Goal: Task Accomplishment & Management: Use online tool/utility

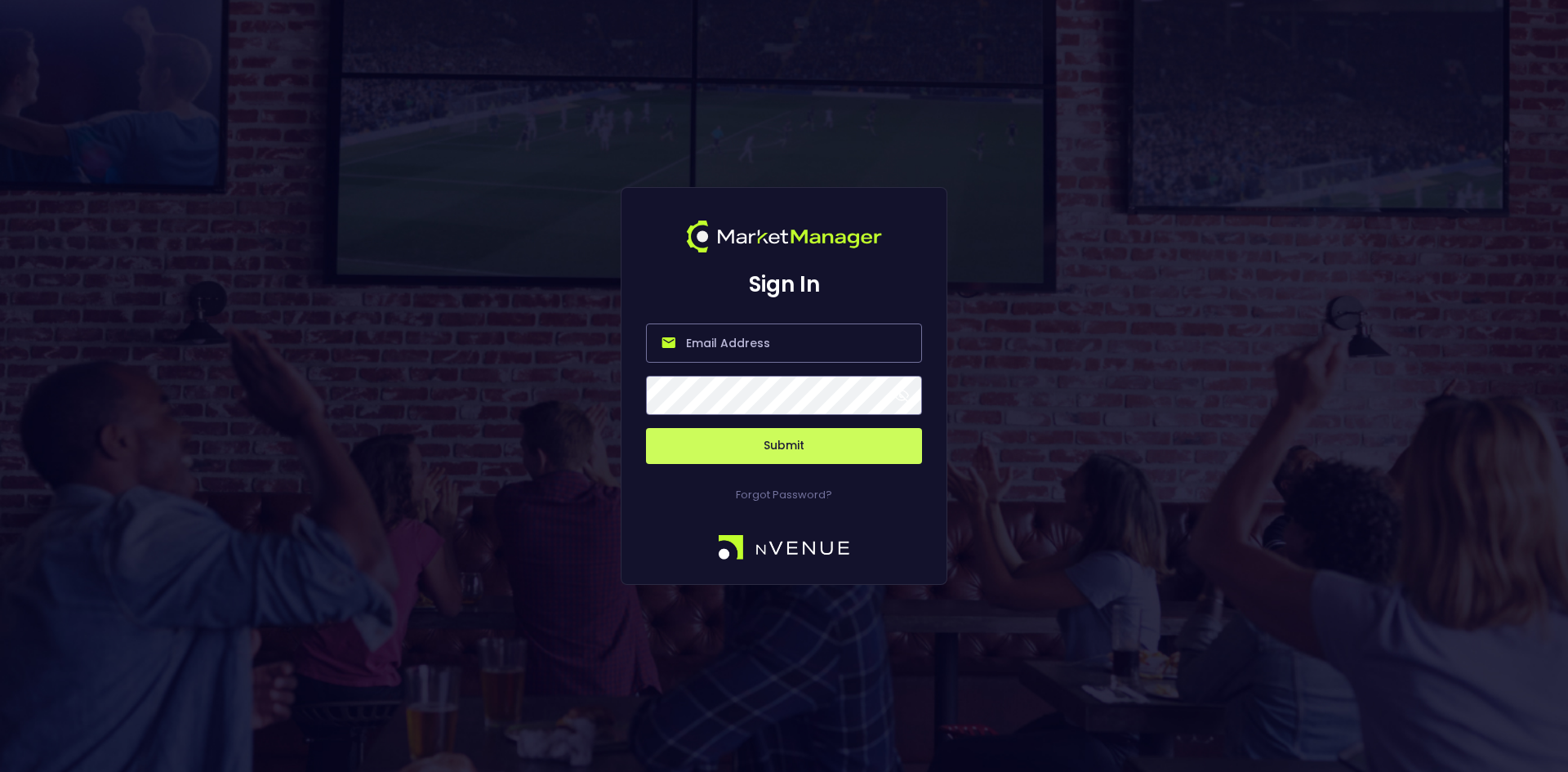
click at [764, 335] on input "email" at bounding box center [784, 343] width 276 height 39
type input "[EMAIL_ADDRESS][DOMAIN_NAME]"
click at [768, 447] on button "Submit" at bounding box center [784, 446] width 276 height 36
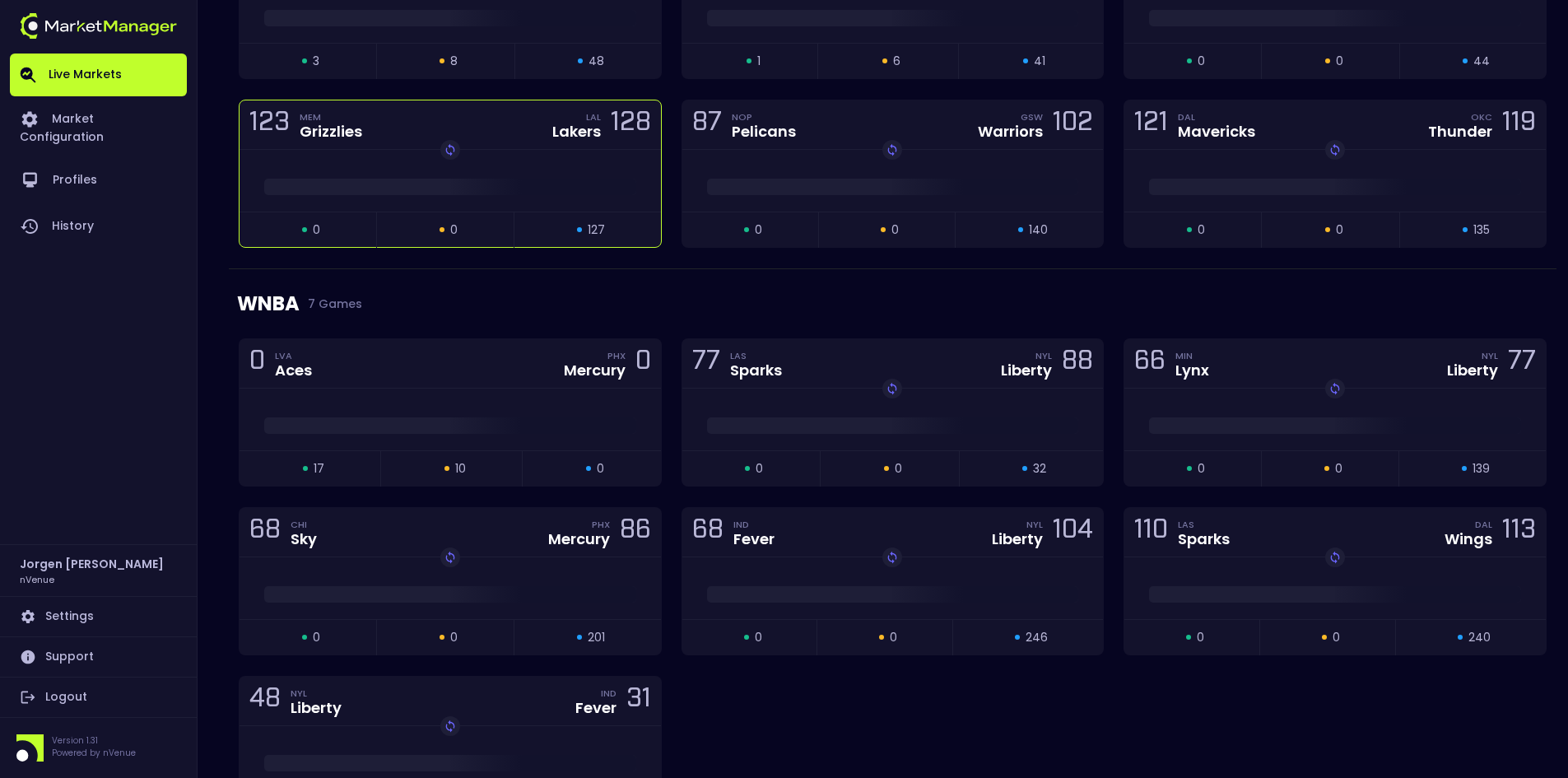
scroll to position [824, 0]
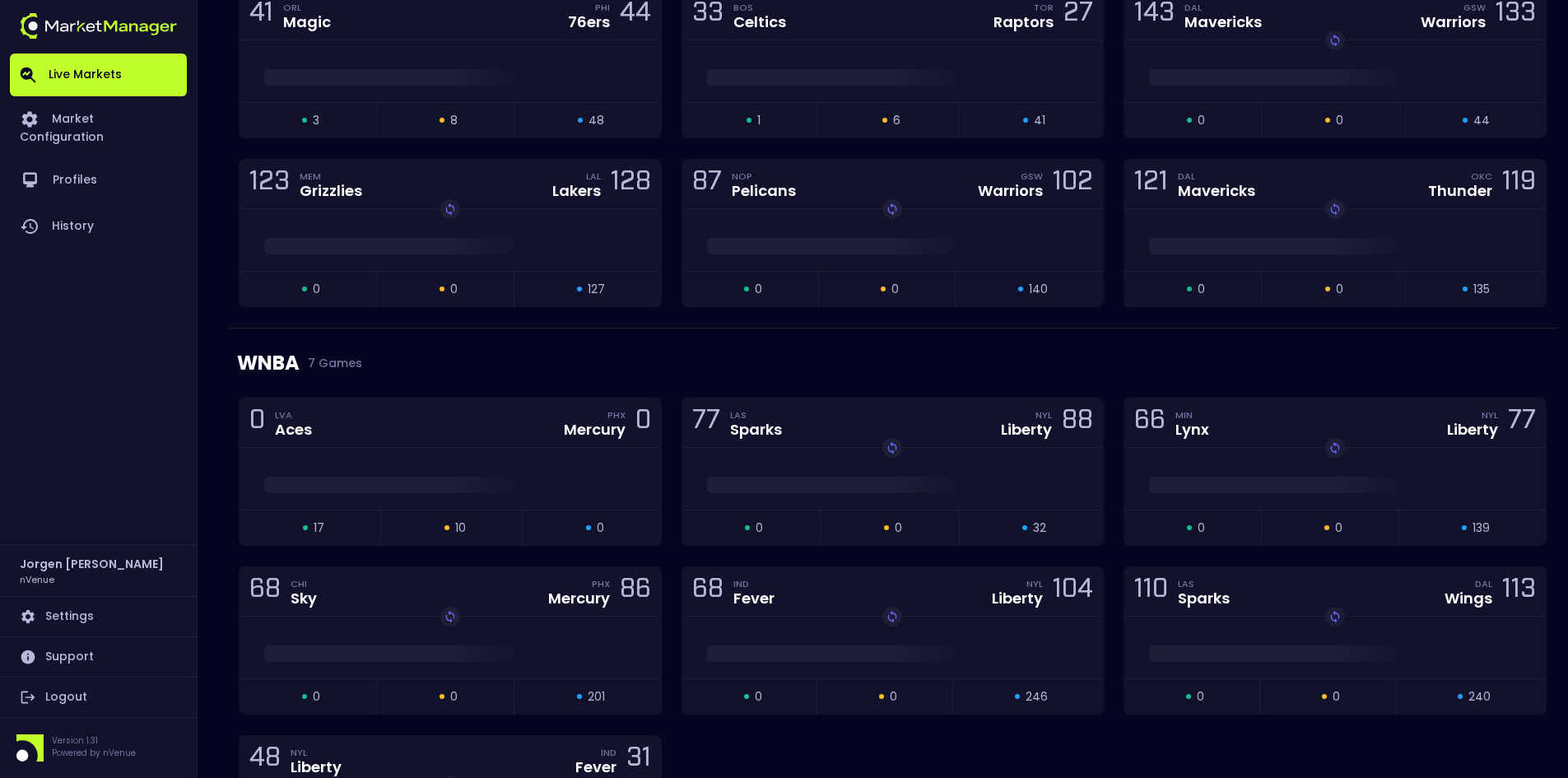
click at [499, 356] on div "WNBA 7 Games" at bounding box center [893, 363] width 1312 height 69
click at [459, 430] on div "0 LVA Aces PHX Mercury 0" at bounding box center [450, 423] width 421 height 49
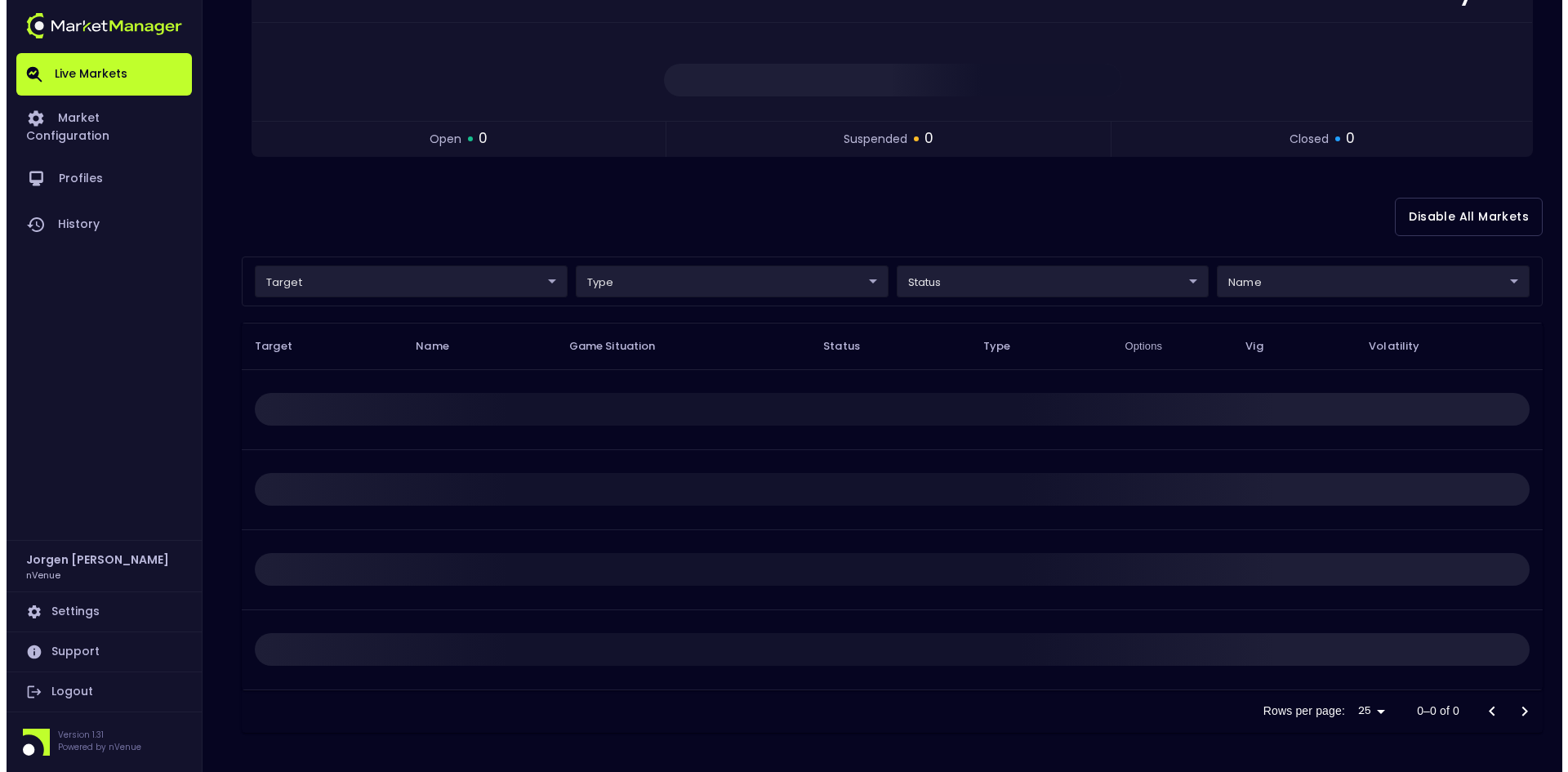
scroll to position [0, 0]
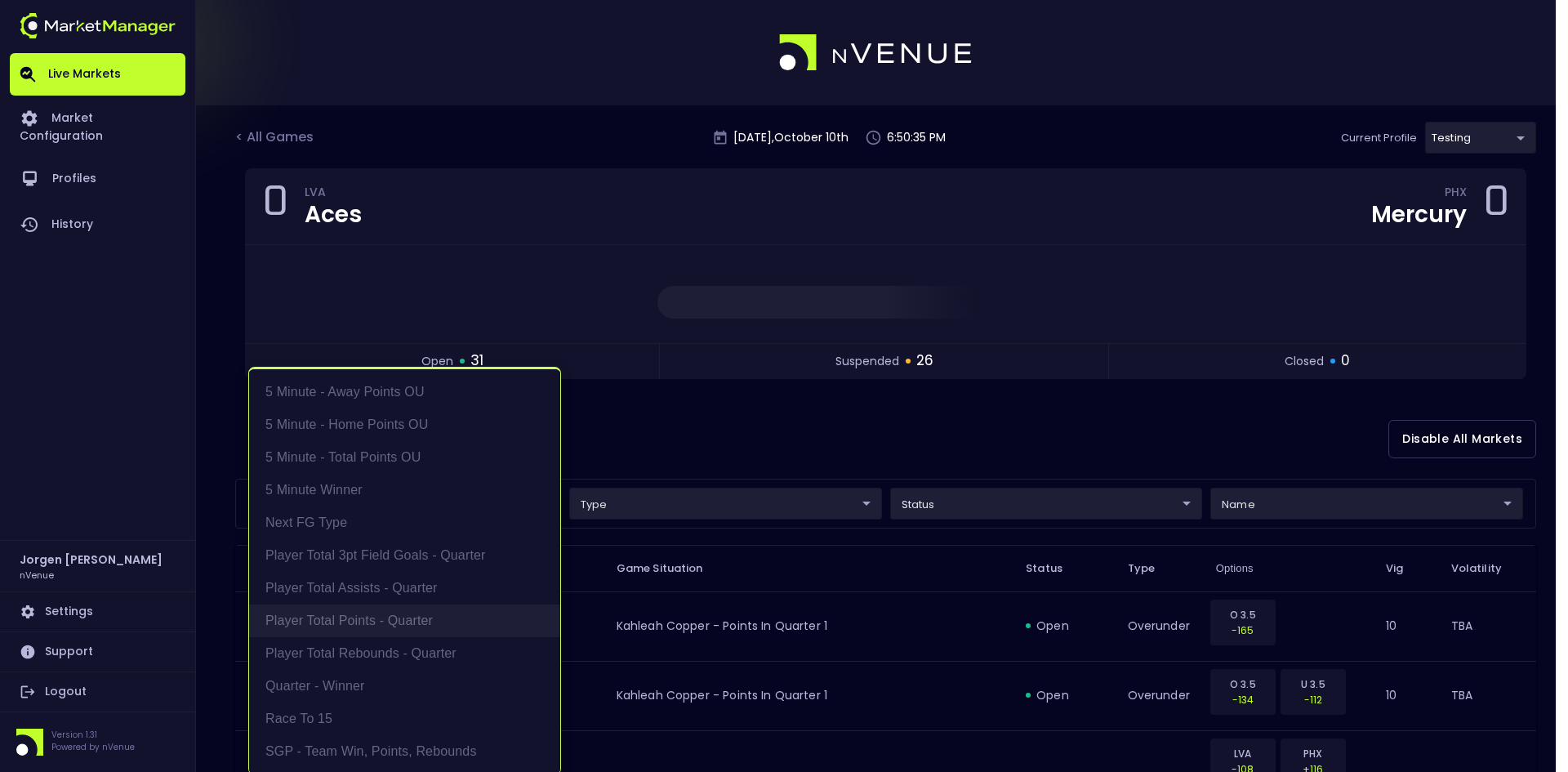
click at [382, 621] on li "Player Total Points - Quarter" at bounding box center [404, 620] width 312 height 32
type input "Player Total Points - Quarter"
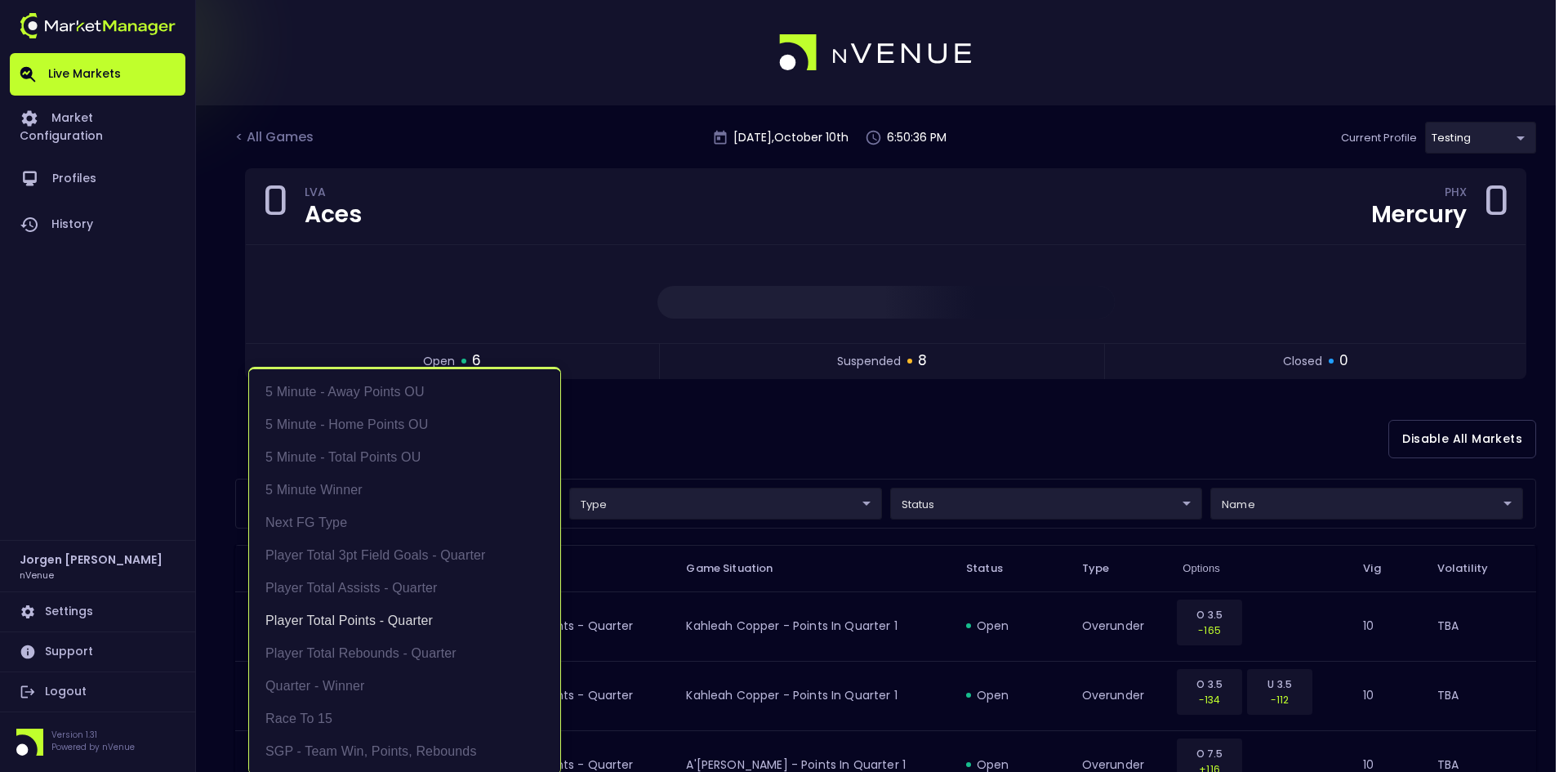
click at [753, 425] on div at bounding box center [784, 386] width 1568 height 772
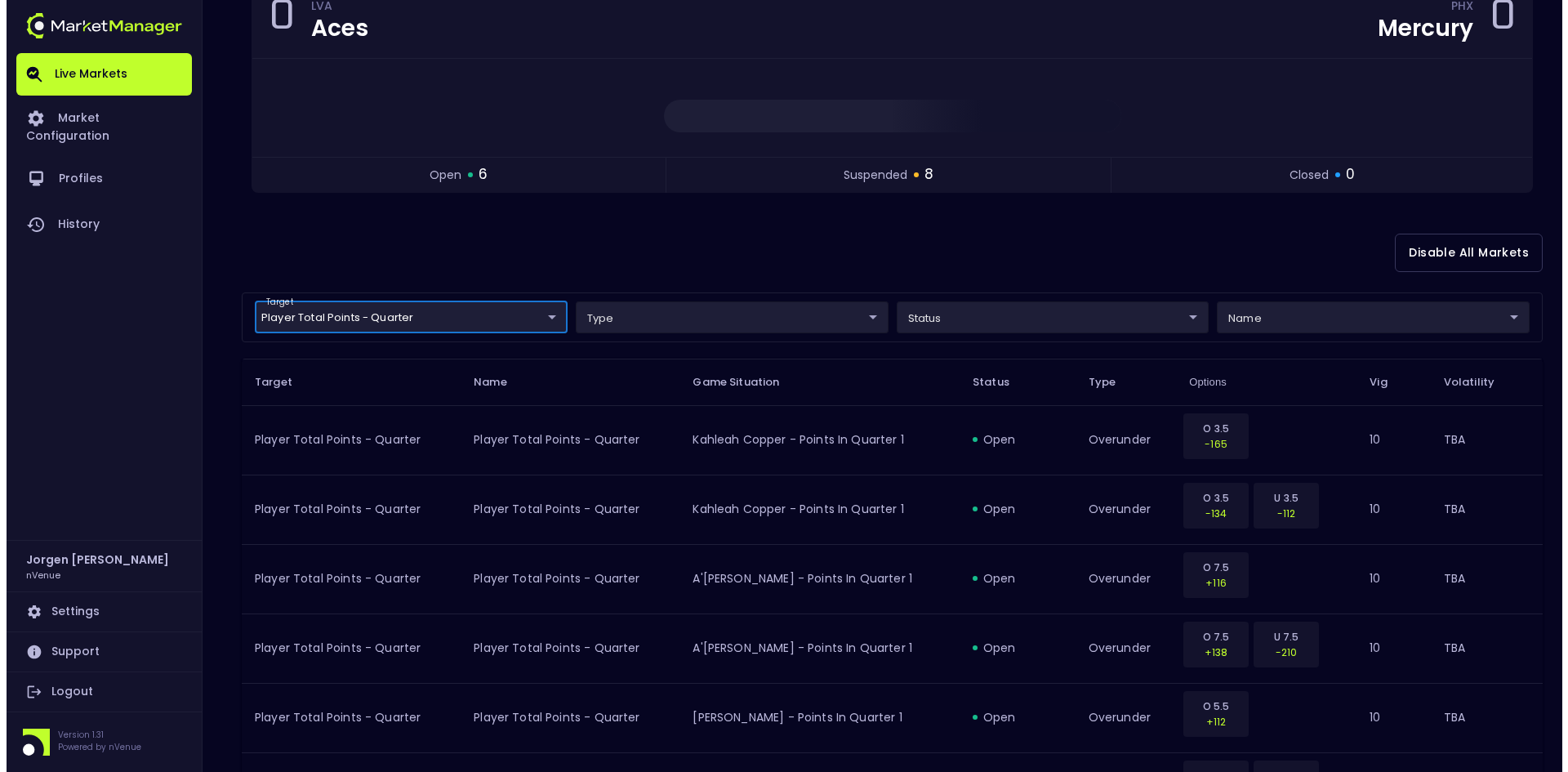
scroll to position [139, 0]
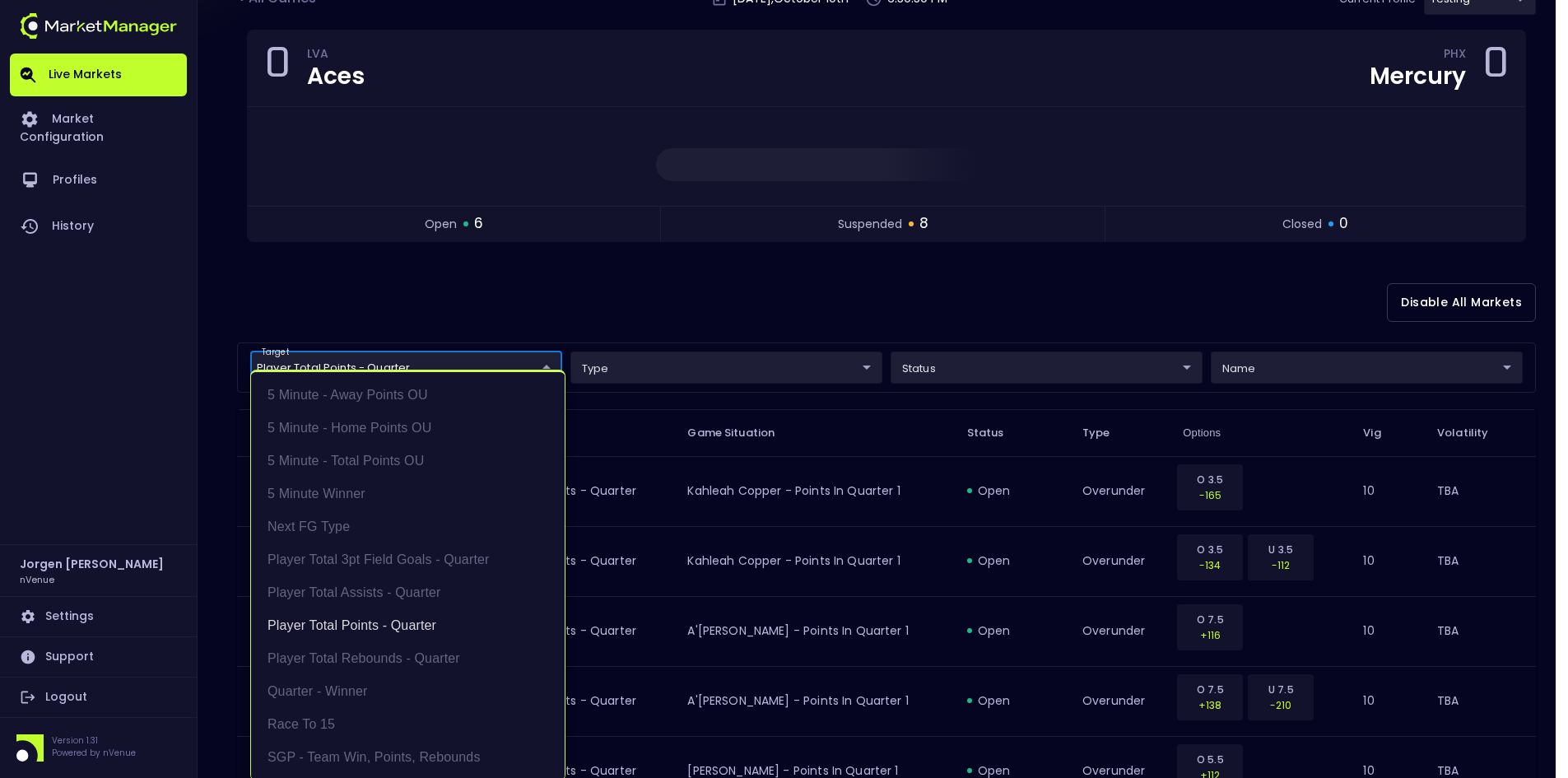
click at [484, 366] on body "Live Markets Market Configuration Profiles History [PERSON_NAME] nVenue Setting…" at bounding box center [784, 689] width 1568 height 1658
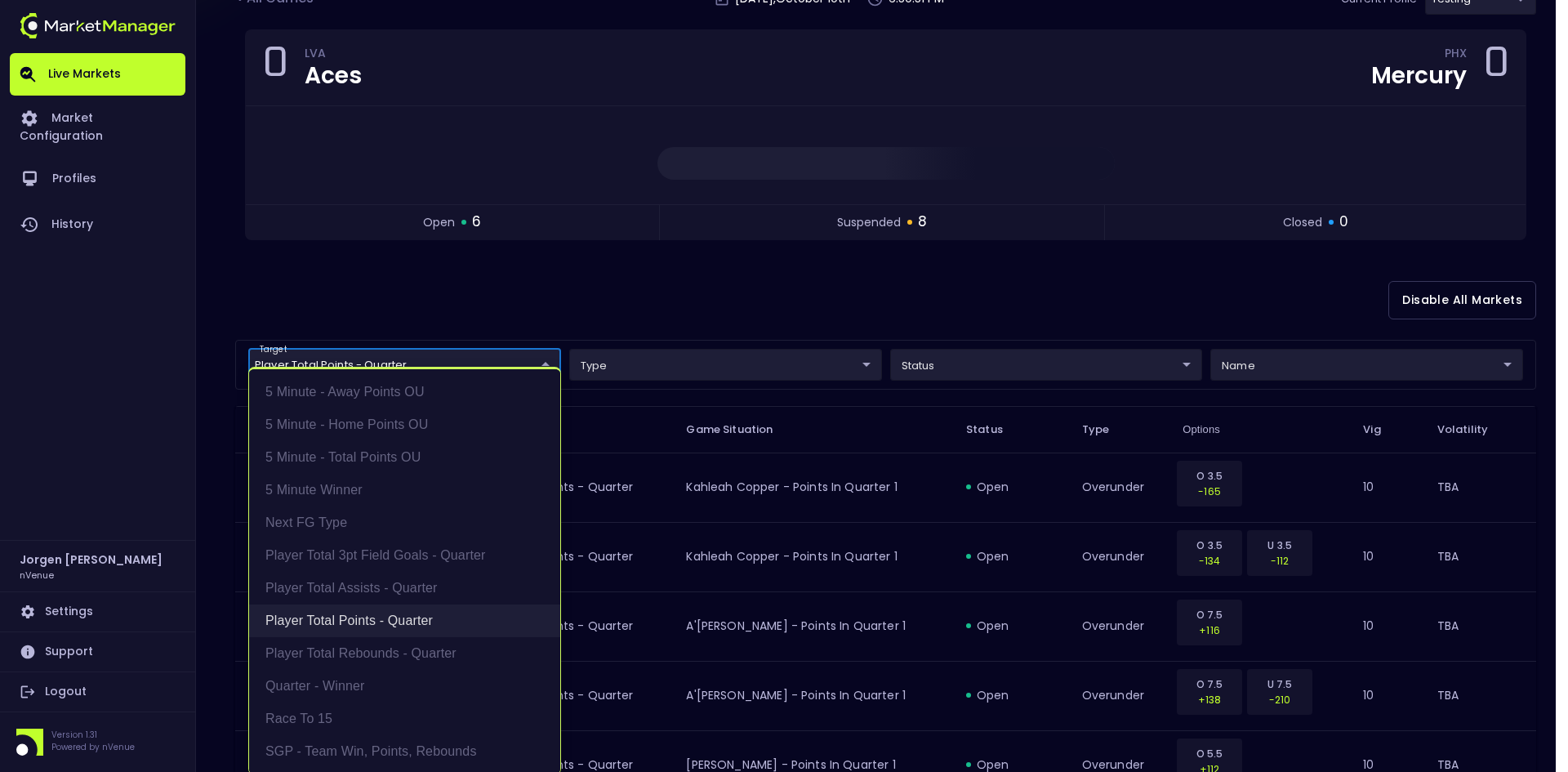
click at [337, 610] on li "Player Total Points - Quarter" at bounding box center [404, 620] width 312 height 32
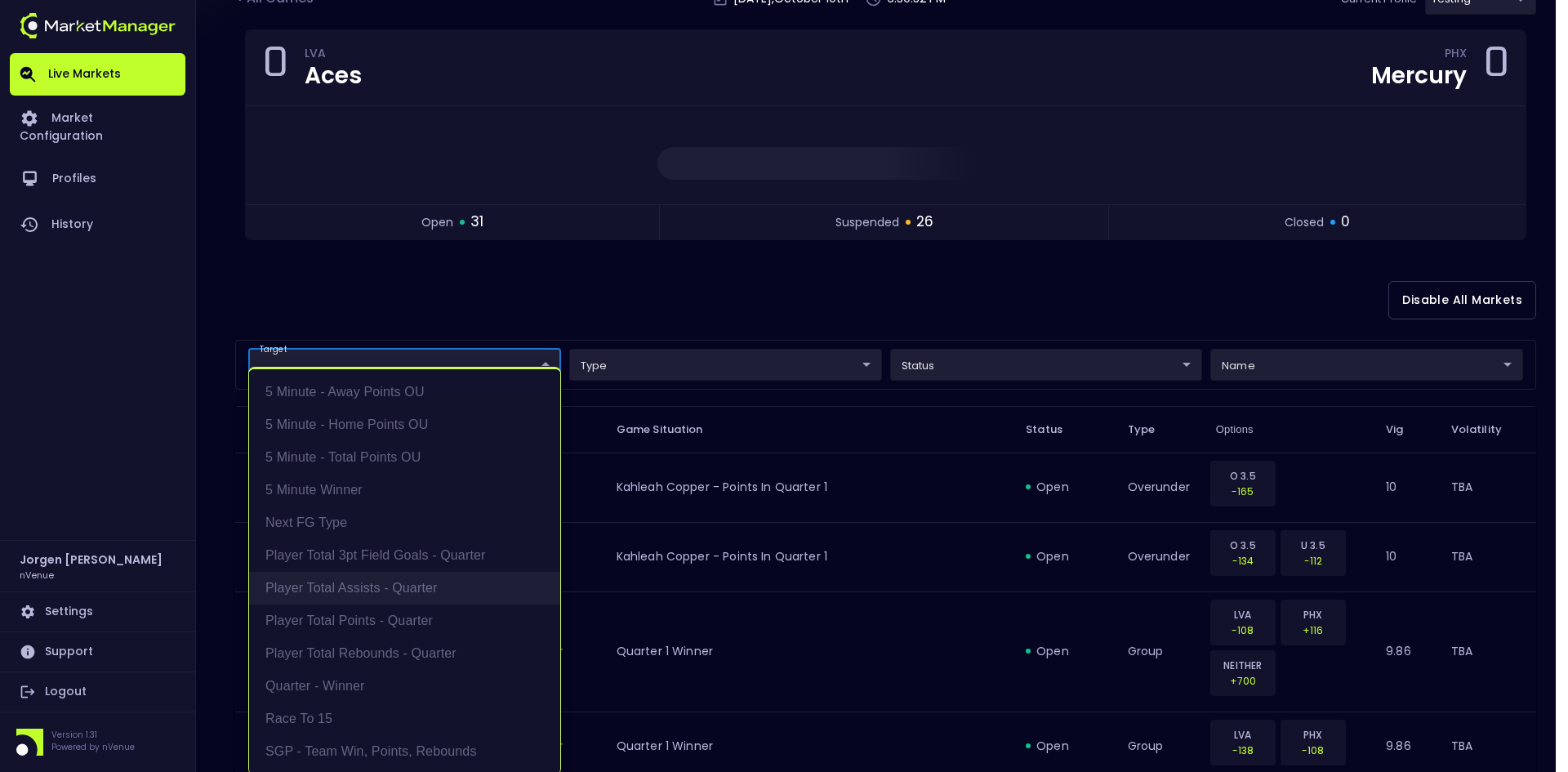
click at [343, 582] on li "Player Total Assists - Quarter" at bounding box center [404, 587] width 312 height 32
type input "Player Total Assists - Quarter"
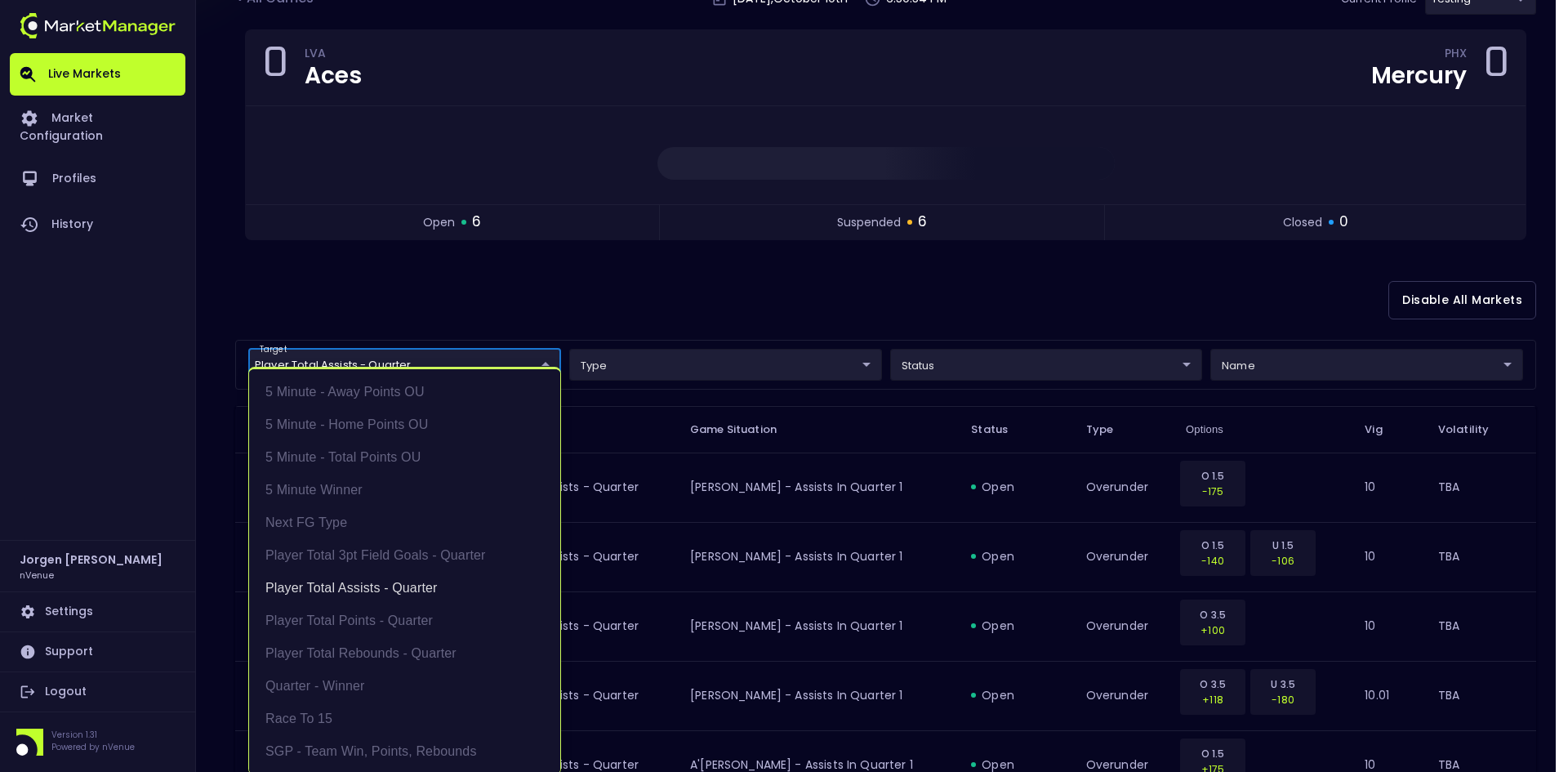
click at [836, 300] on div at bounding box center [784, 386] width 1568 height 772
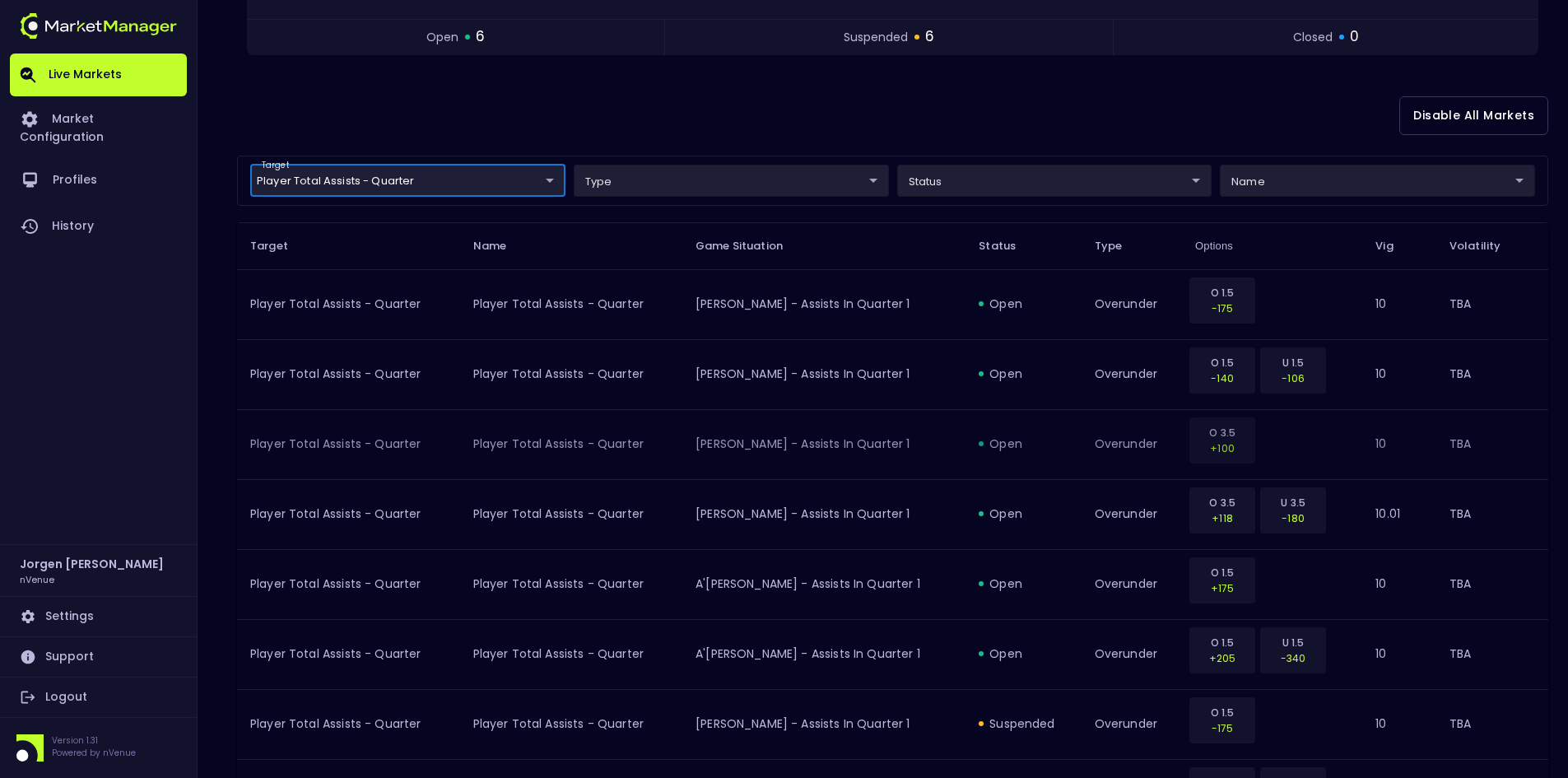
scroll to position [223, 0]
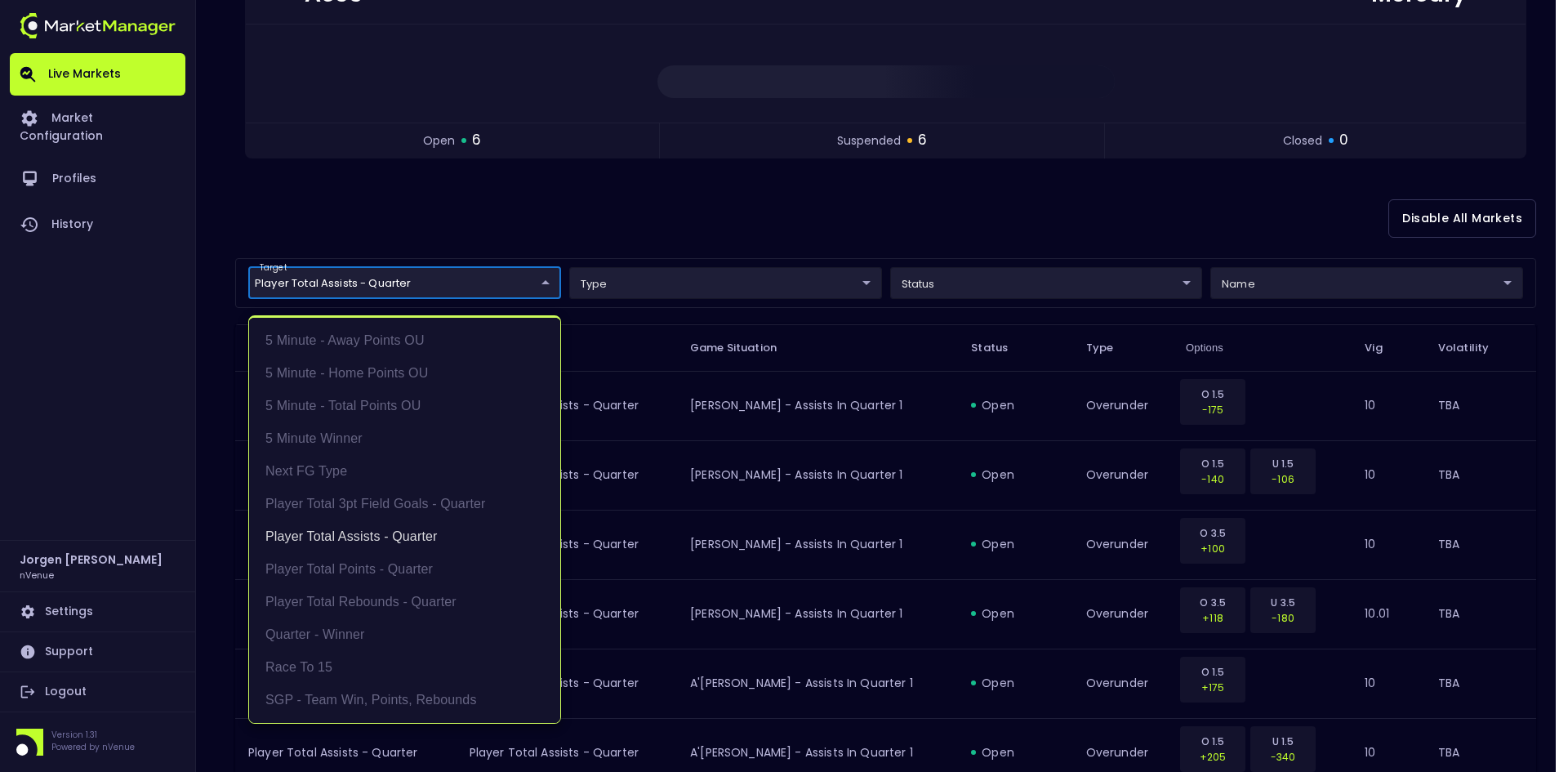
click at [453, 276] on body "Live Markets Market Configuration Profiles History [PERSON_NAME] nVenue Setting…" at bounding box center [784, 533] width 1568 height 1507
click at [354, 539] on li "Player Total Assists - Quarter" at bounding box center [404, 536] width 312 height 32
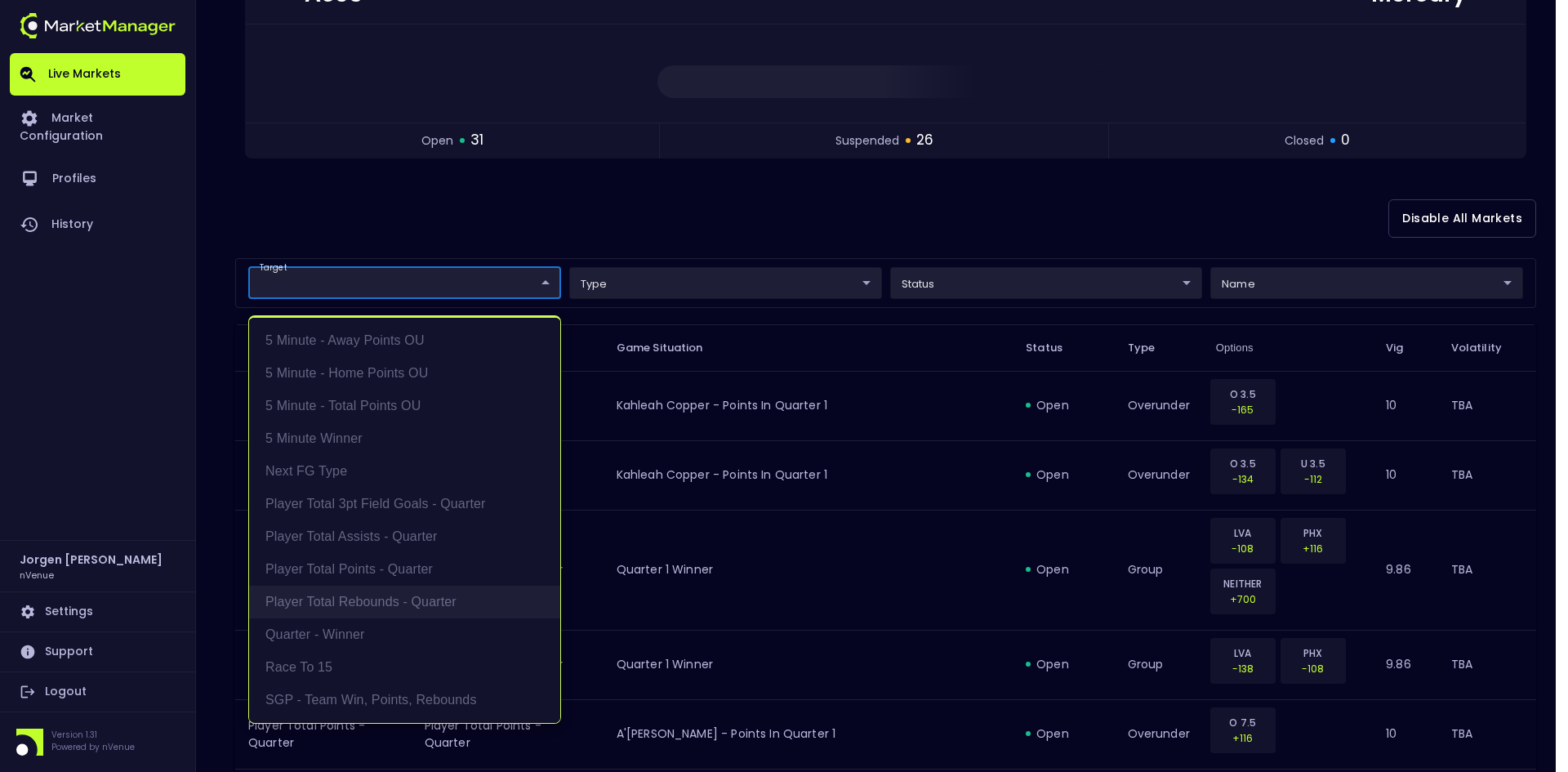
click at [354, 601] on li "Player Total Rebounds - Quarter" at bounding box center [404, 602] width 312 height 32
type input "Player Total Rebounds - Quarter"
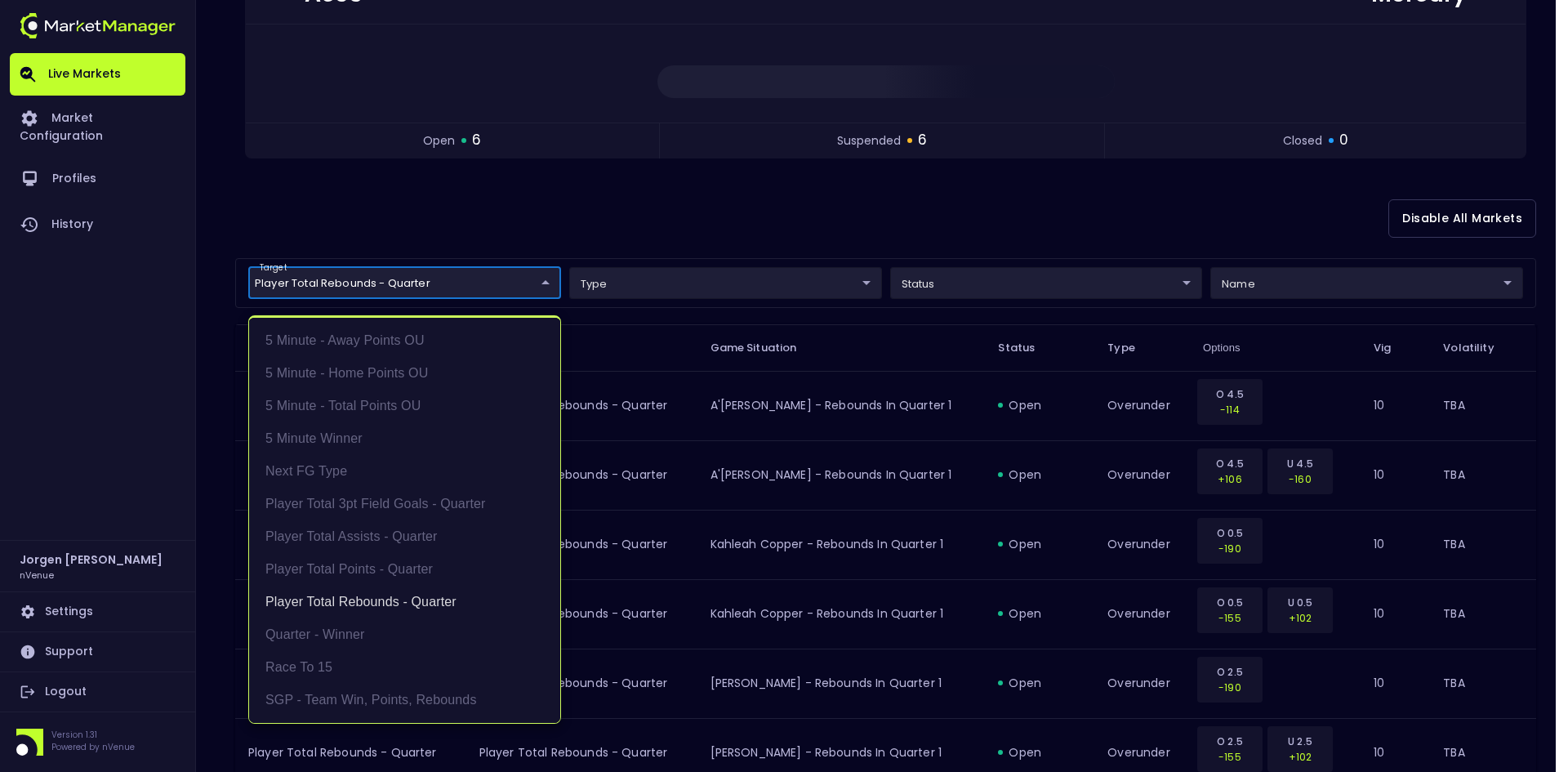
click at [830, 197] on div at bounding box center [784, 386] width 1568 height 772
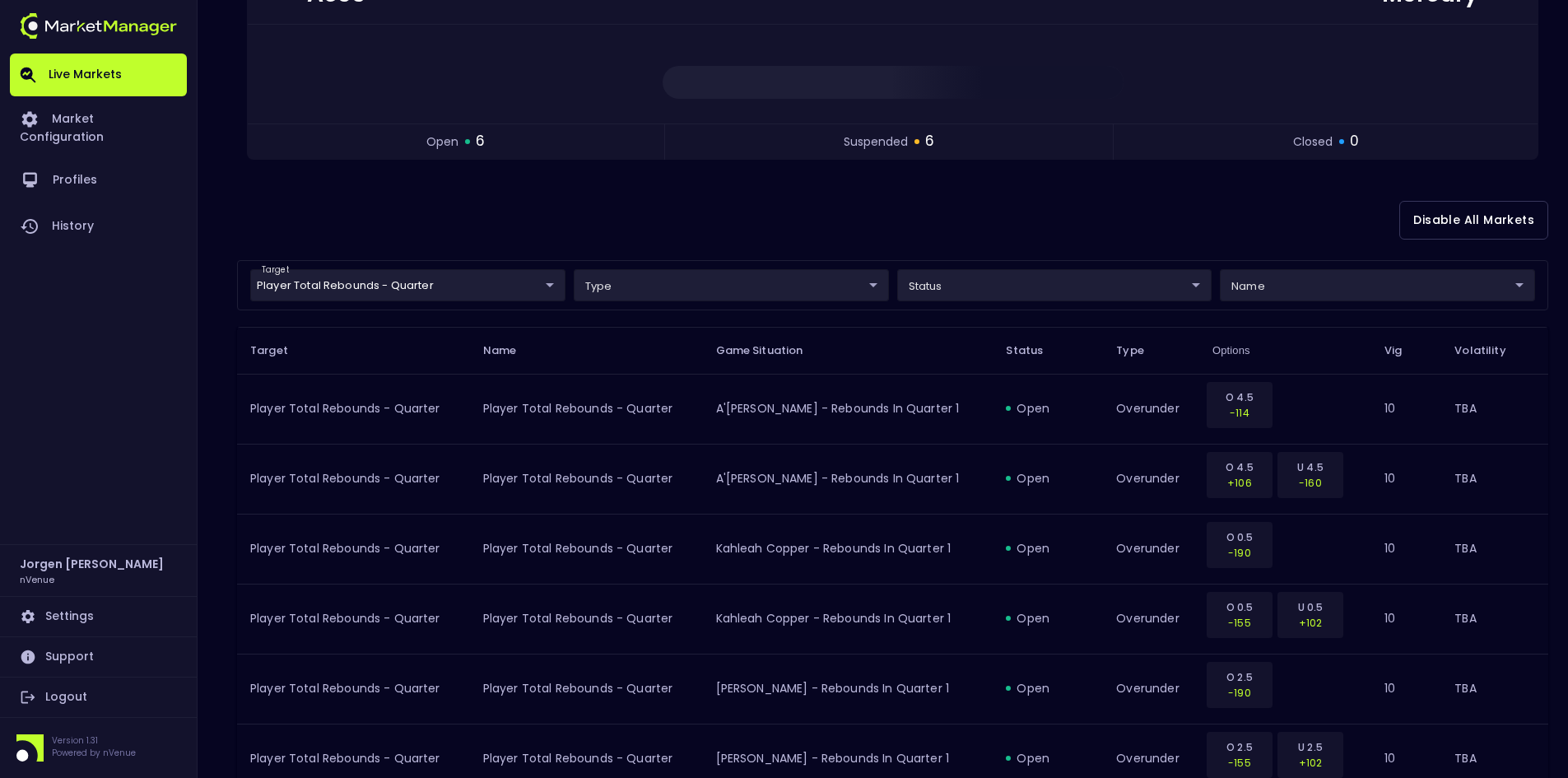
click at [1036, 215] on div "Disable All Markets" at bounding box center [893, 220] width 1312 height 80
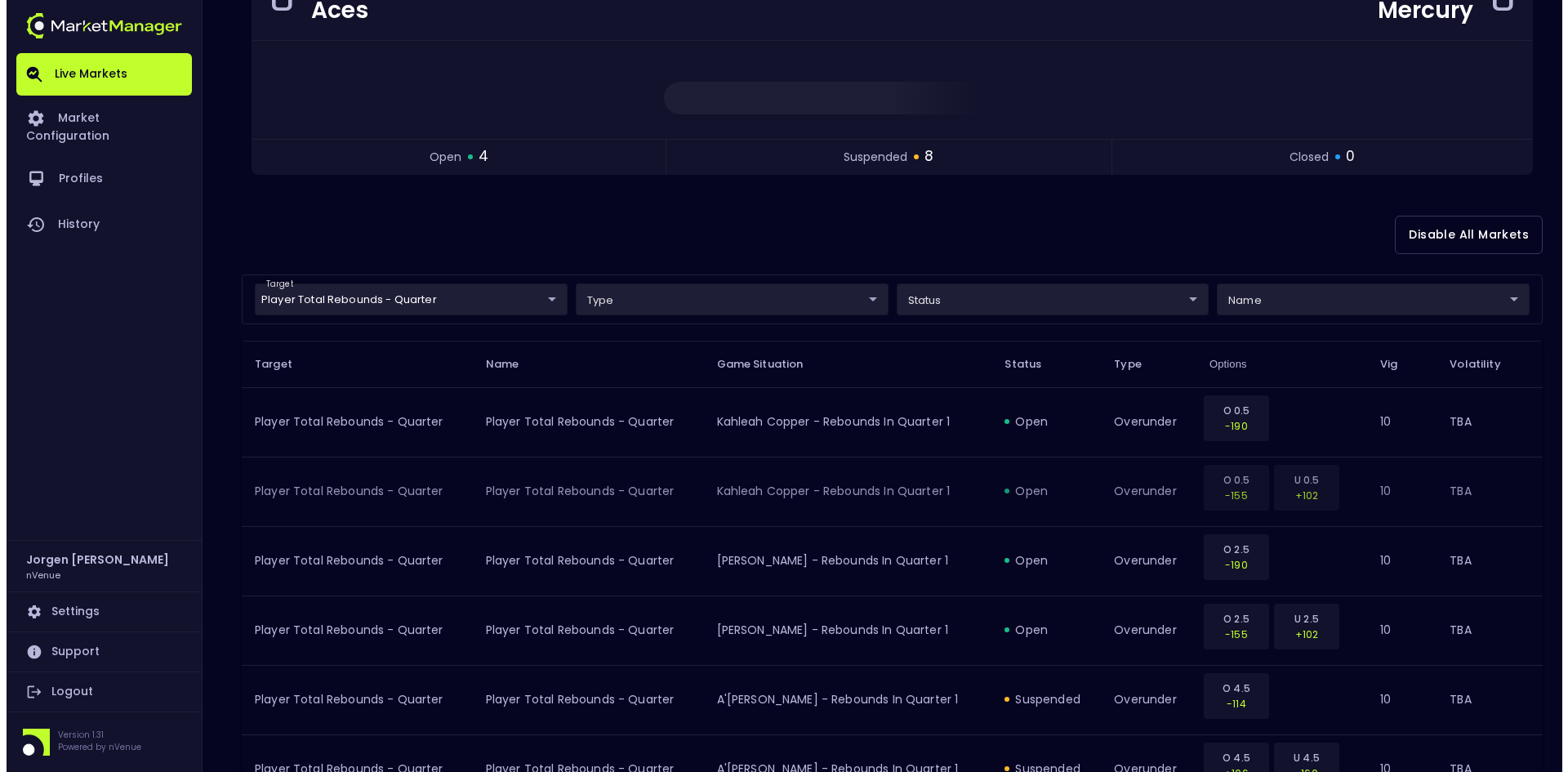
scroll to position [139, 0]
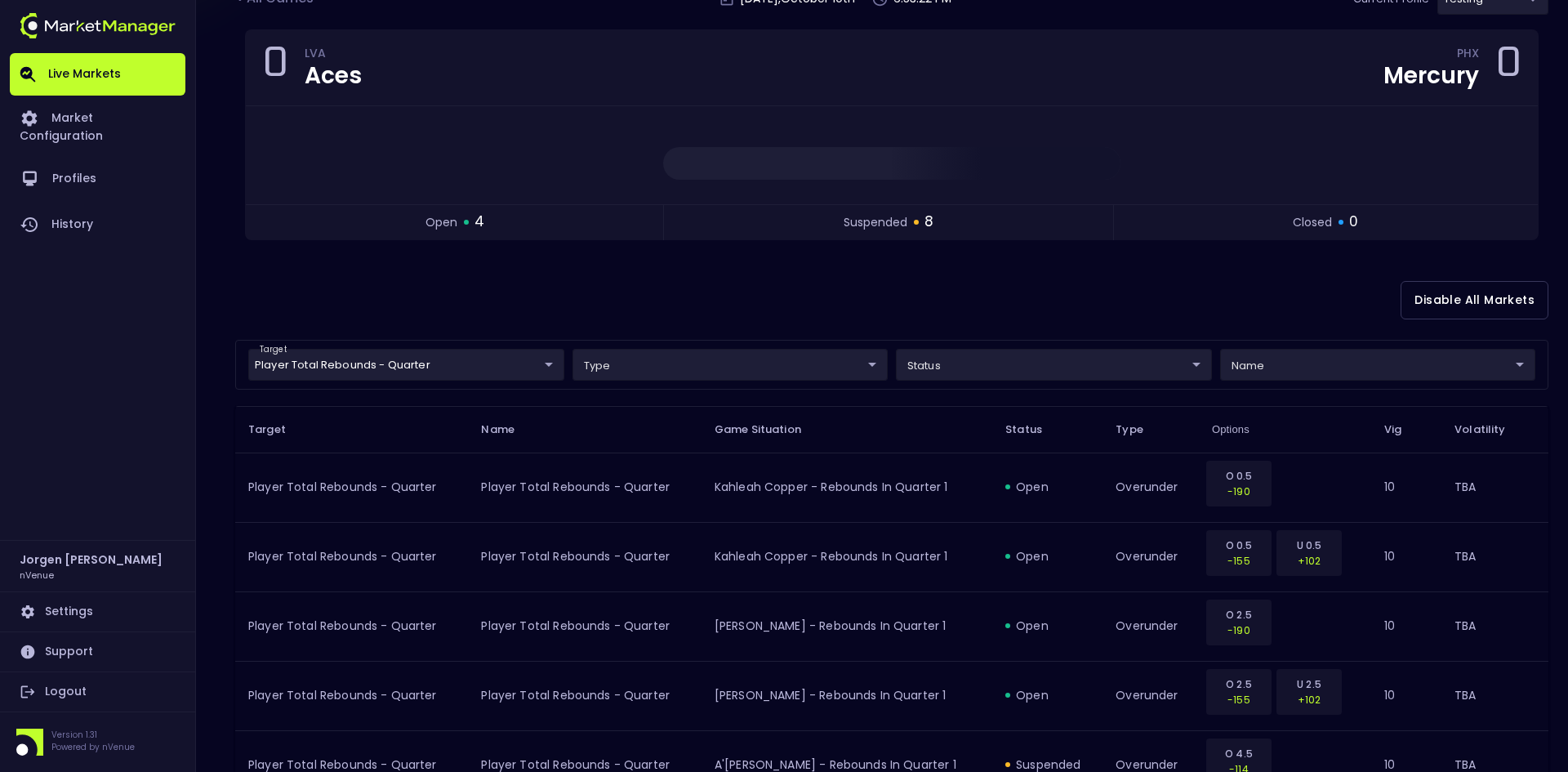
click at [441, 357] on body "Live Markets Market Configuration Profiles History [PERSON_NAME] nVenue Setting…" at bounding box center [784, 615] width 1568 height 1507
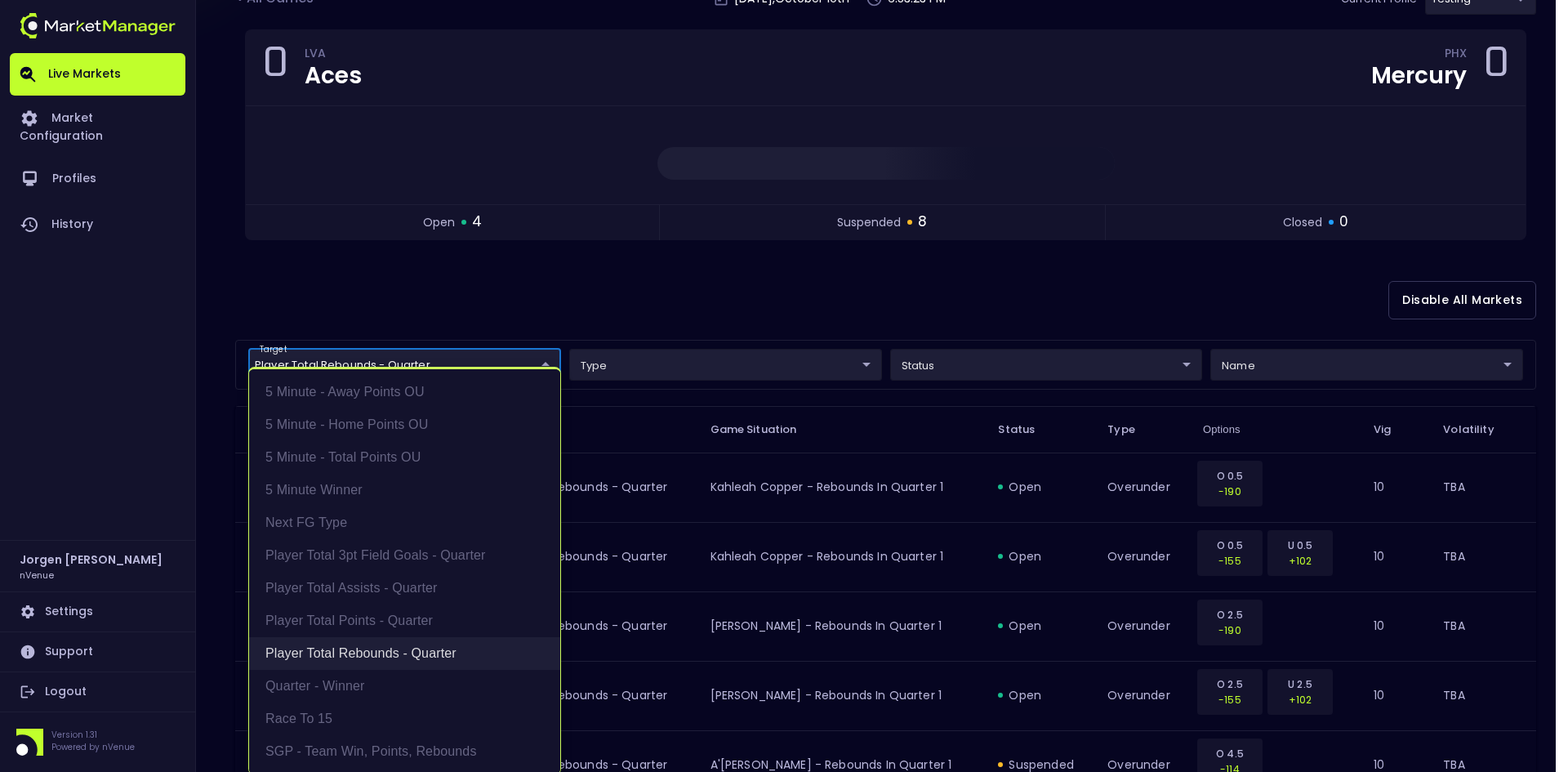
click at [339, 646] on li "Player Total Rebounds - Quarter" at bounding box center [404, 653] width 312 height 32
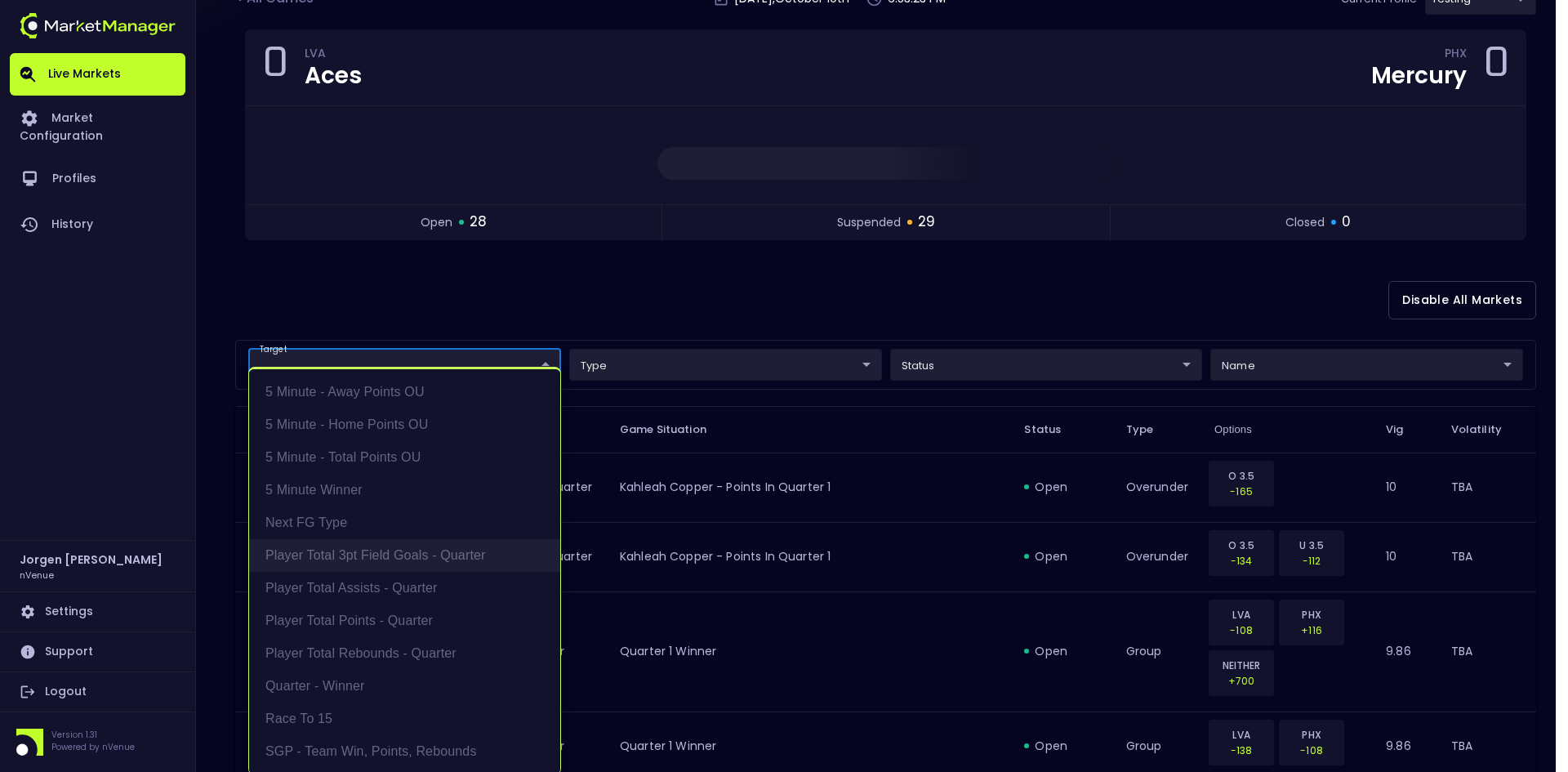
click at [362, 543] on li "Player Total 3pt Field Goals - Quarter" at bounding box center [404, 555] width 312 height 32
type input "Player Total 3pt Field Goals - Quarter"
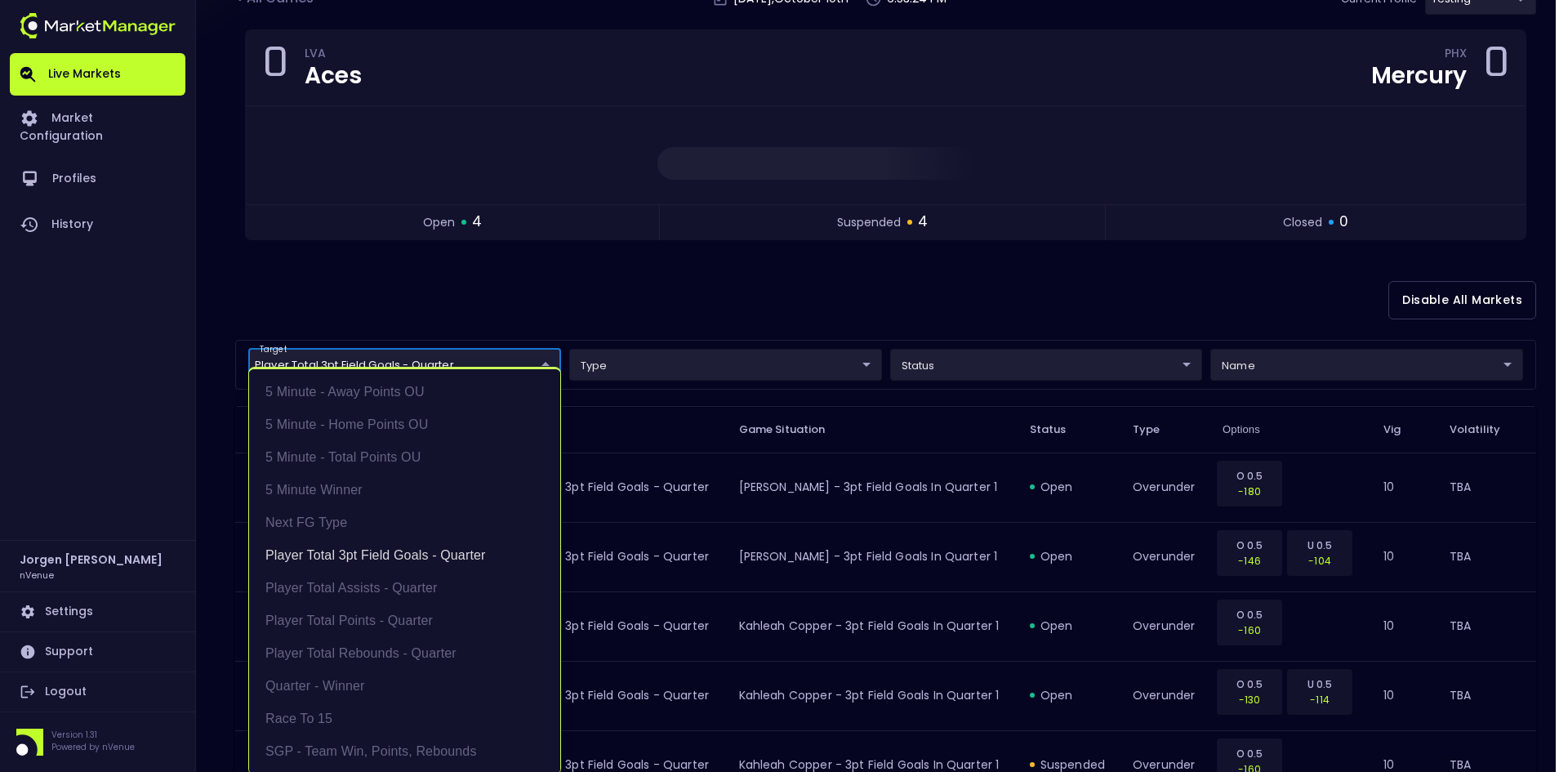
click at [890, 301] on div at bounding box center [784, 386] width 1568 height 772
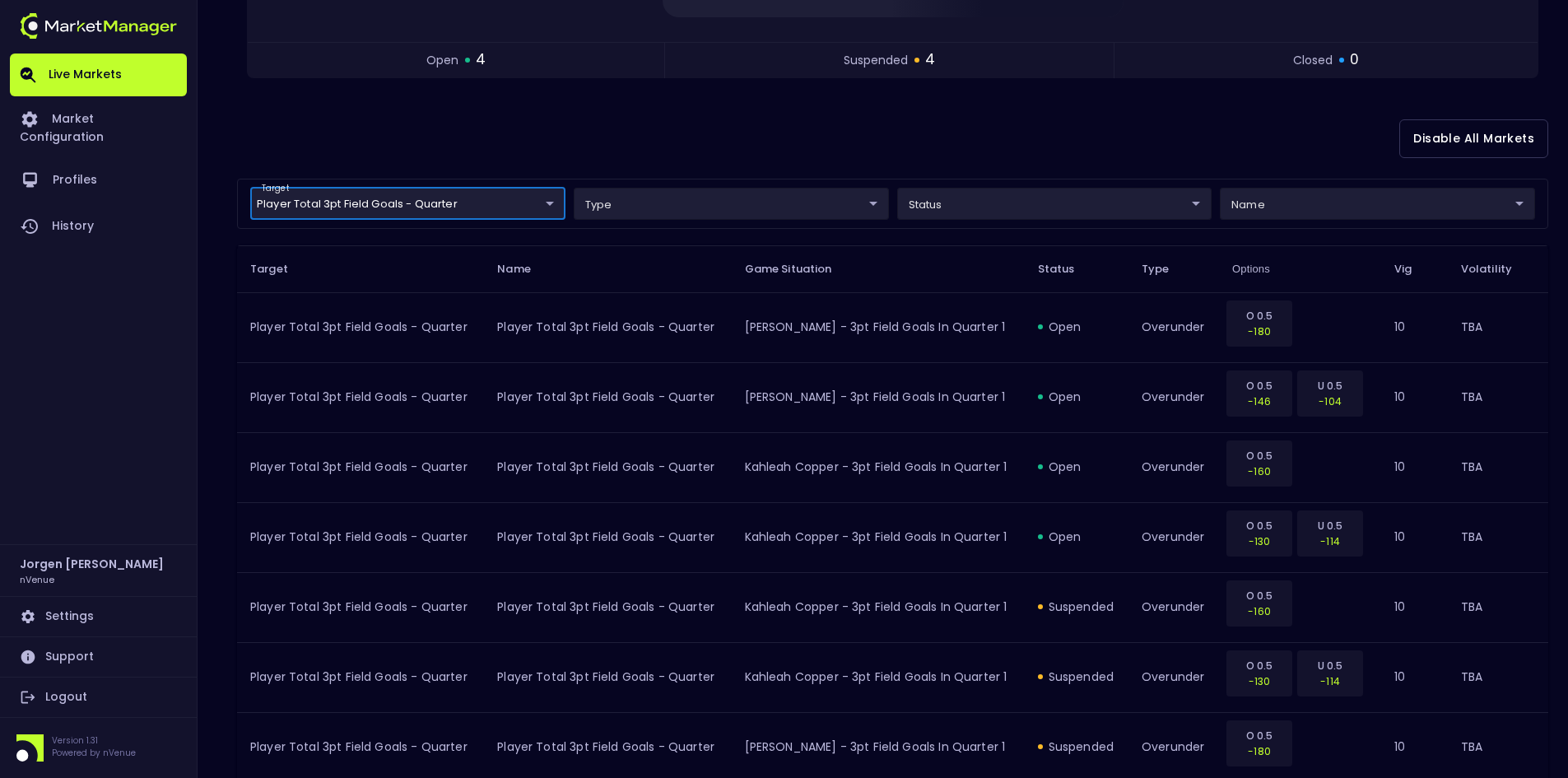
scroll to position [305, 0]
click at [925, 133] on div "Disable All Markets" at bounding box center [893, 138] width 1312 height 80
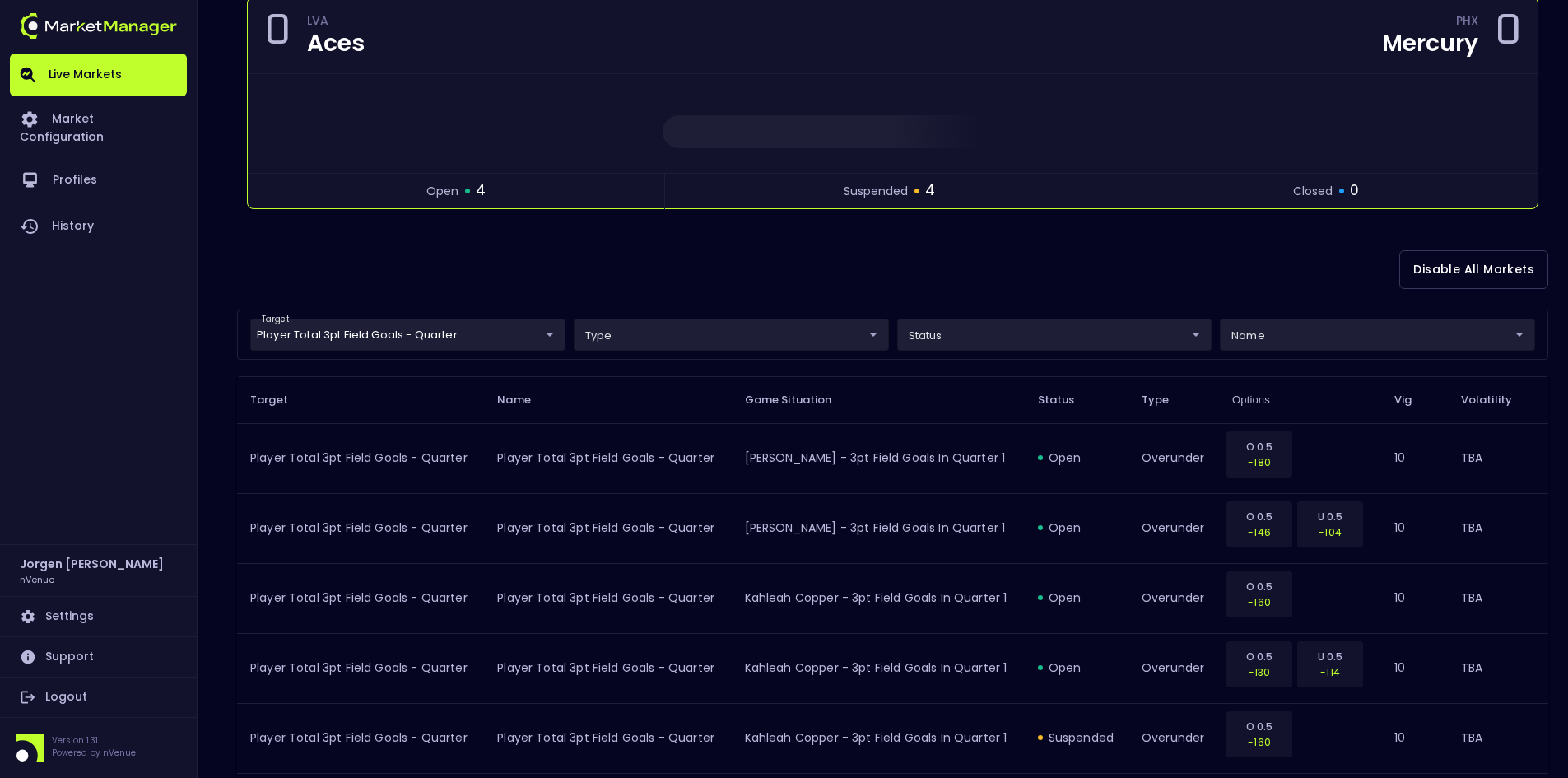
scroll to position [0, 0]
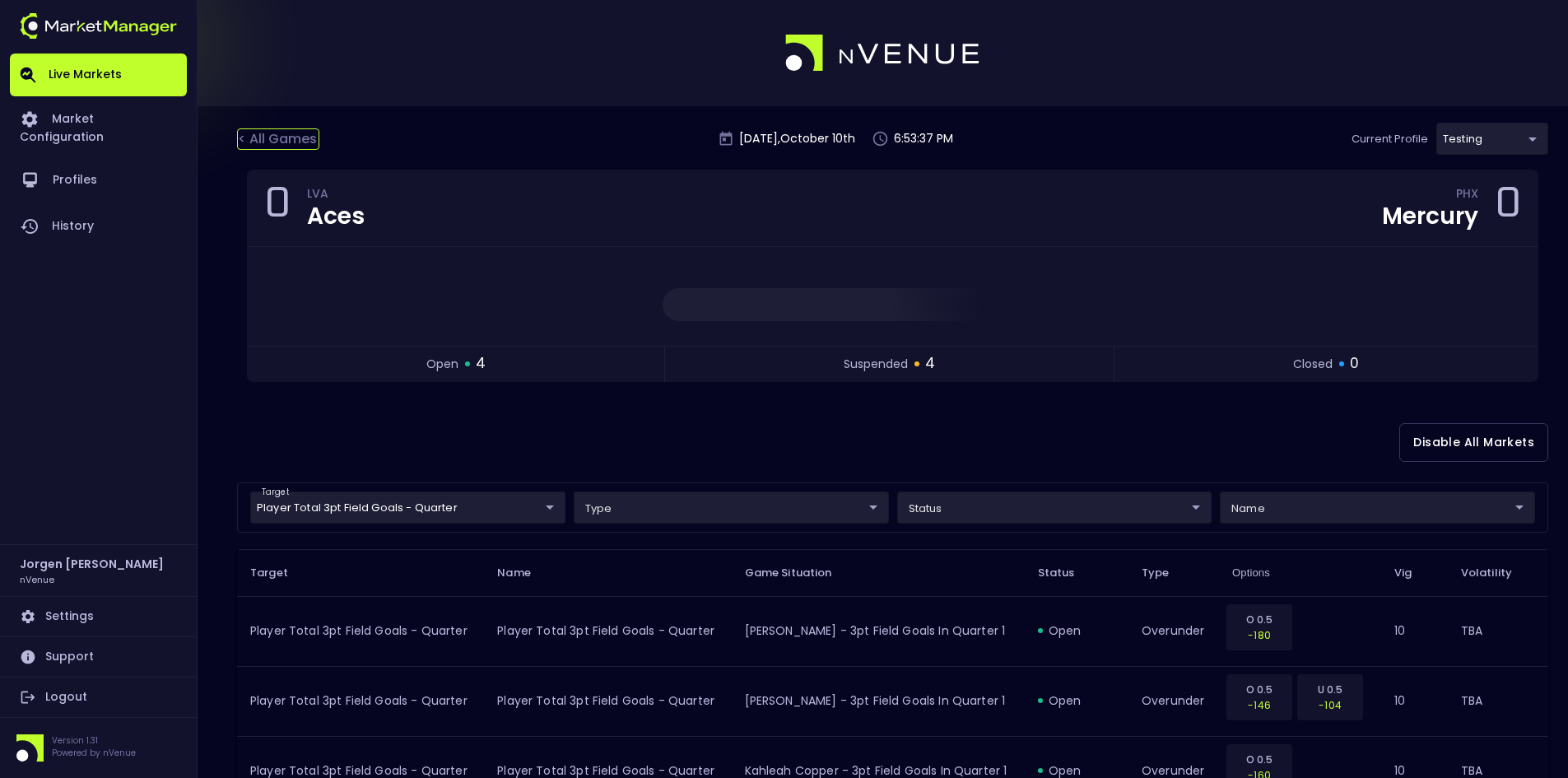
click at [292, 135] on div "< All Games" at bounding box center [278, 139] width 82 height 21
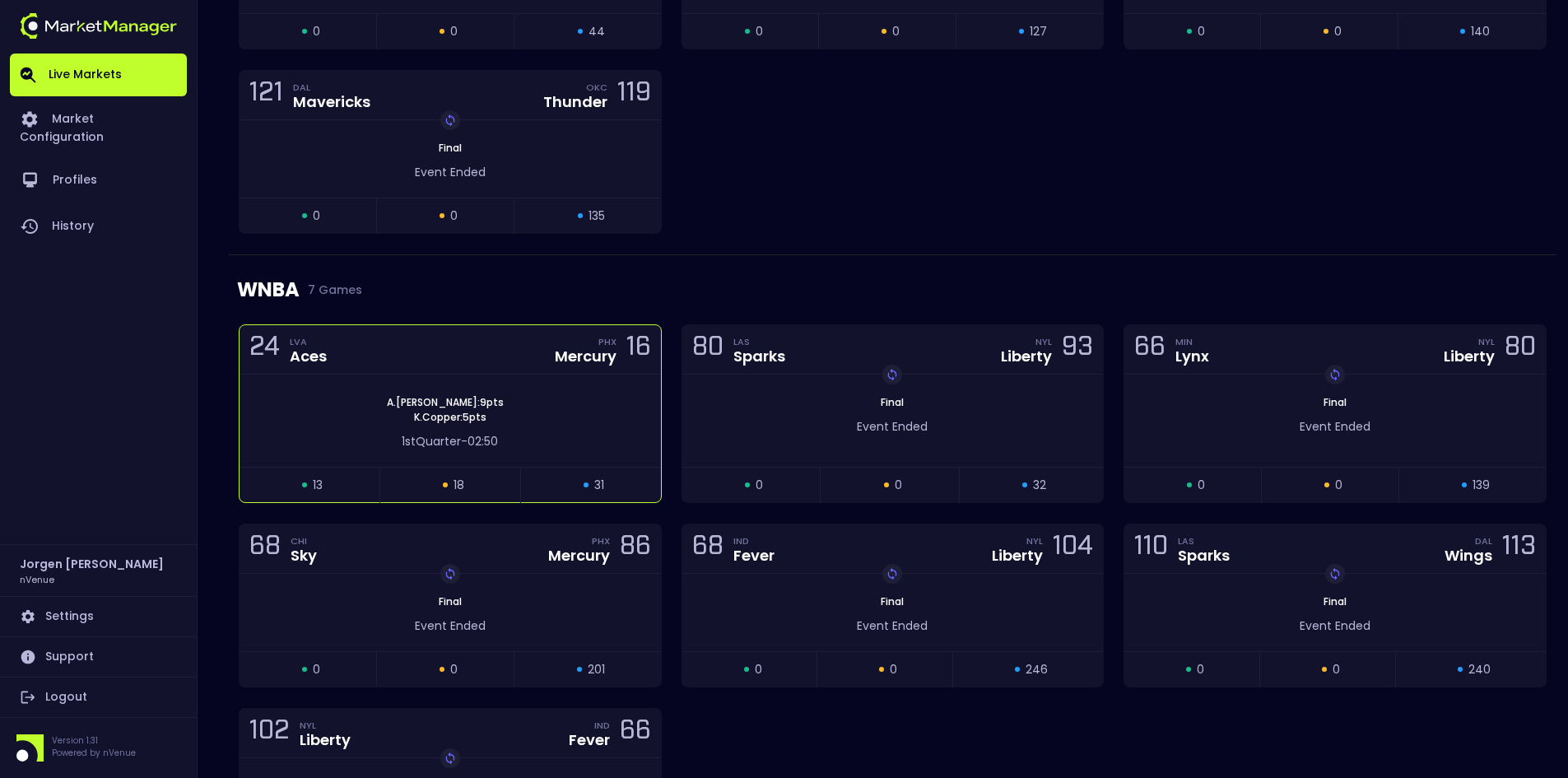
scroll to position [1153, 0]
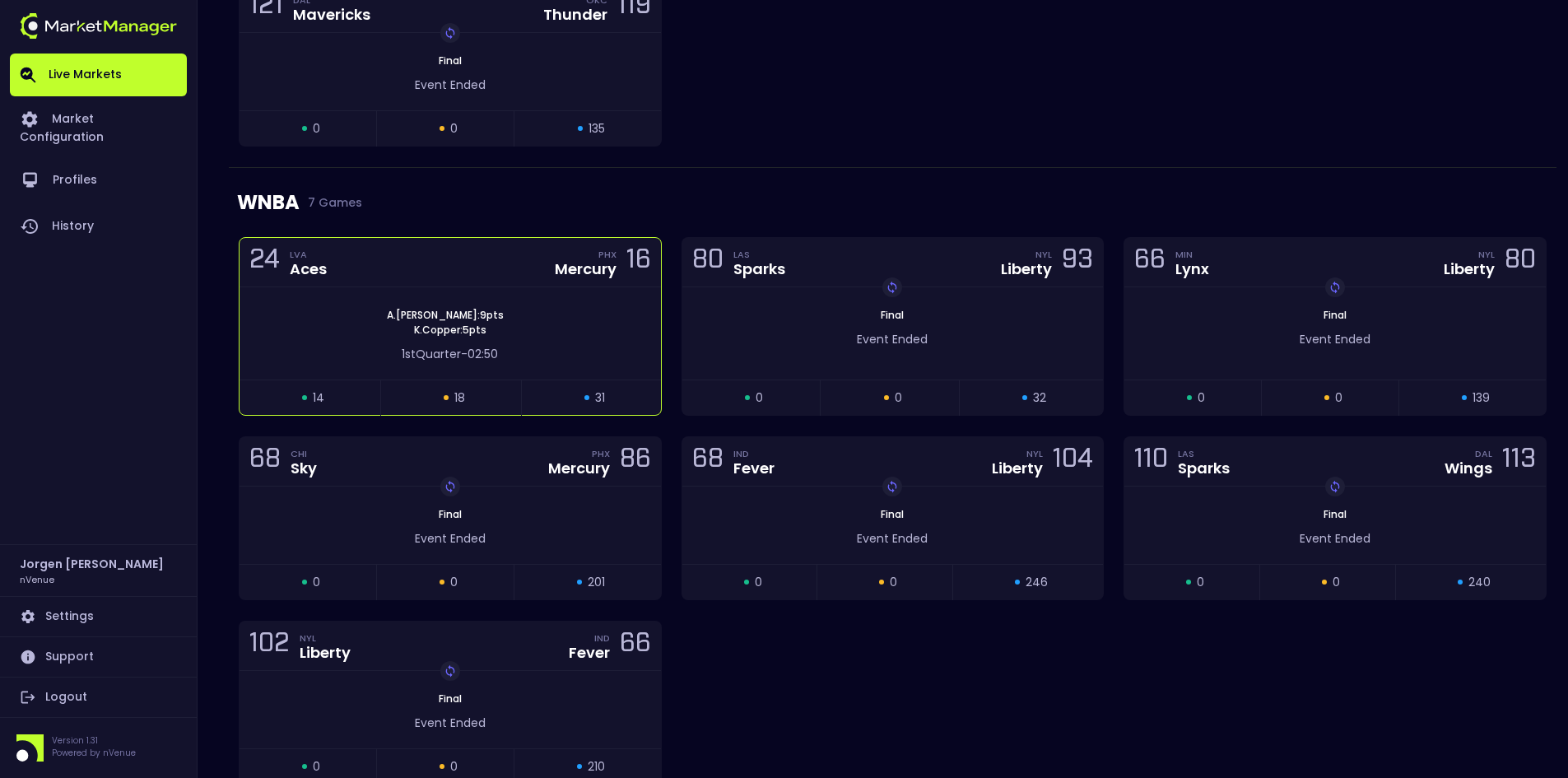
click at [569, 310] on div "[PERSON_NAME] : 9 pts K . Copper : 5 pts" at bounding box center [450, 322] width 421 height 30
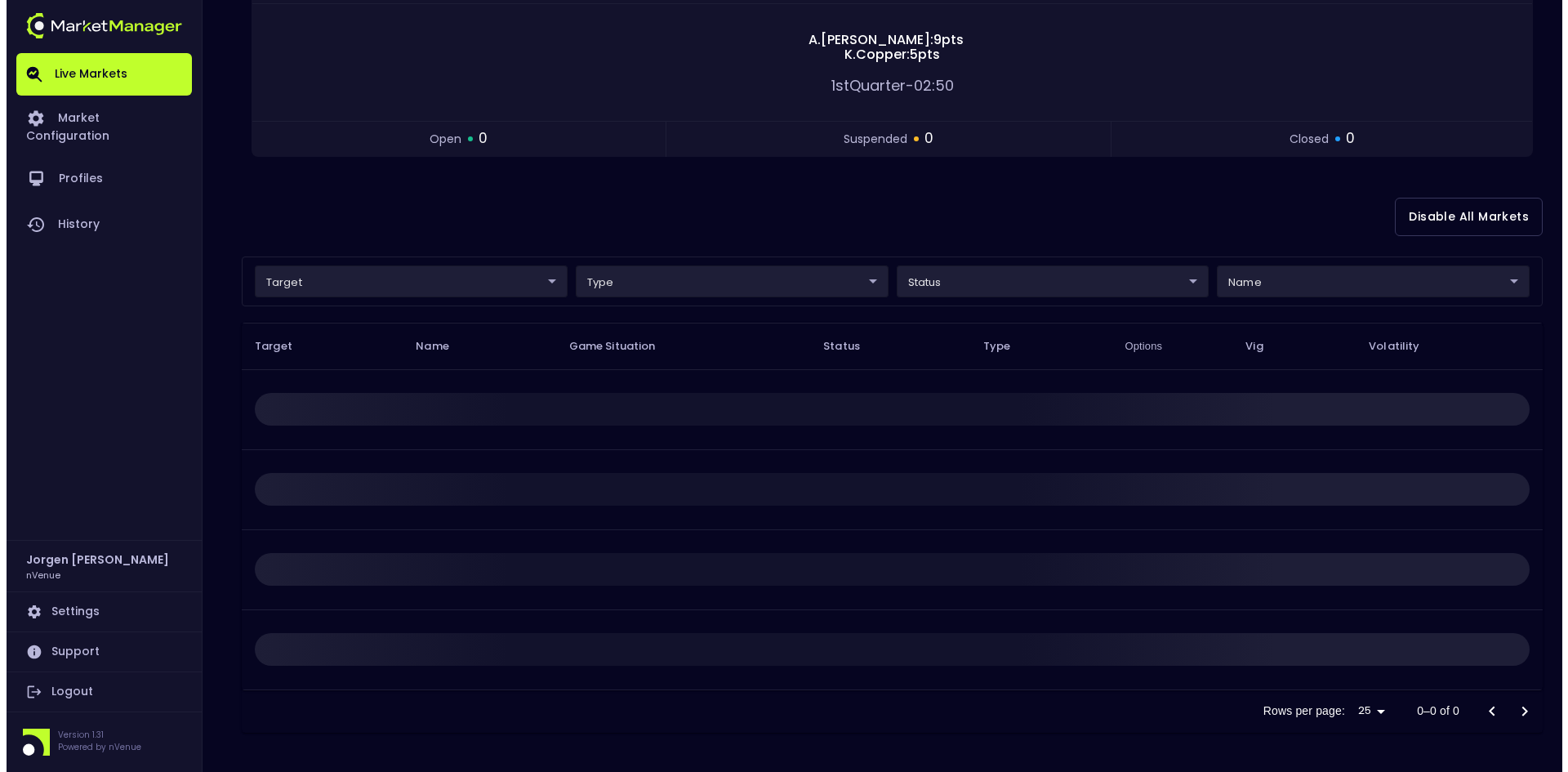
scroll to position [0, 0]
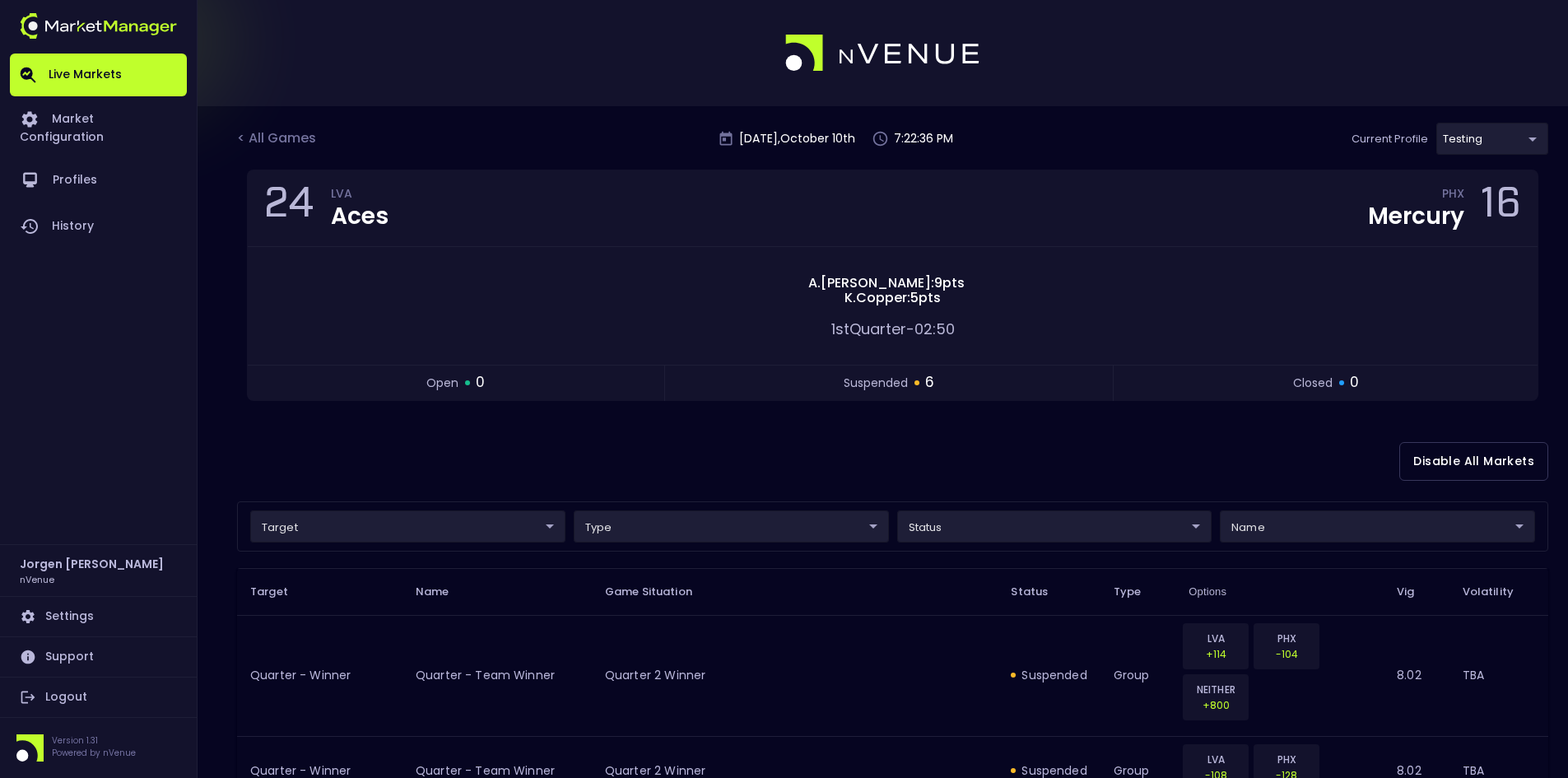
click at [417, 530] on body "Live Markets Market Configuration Profiles History [PERSON_NAME] nVenue Setting…" at bounding box center [784, 609] width 1568 height 1220
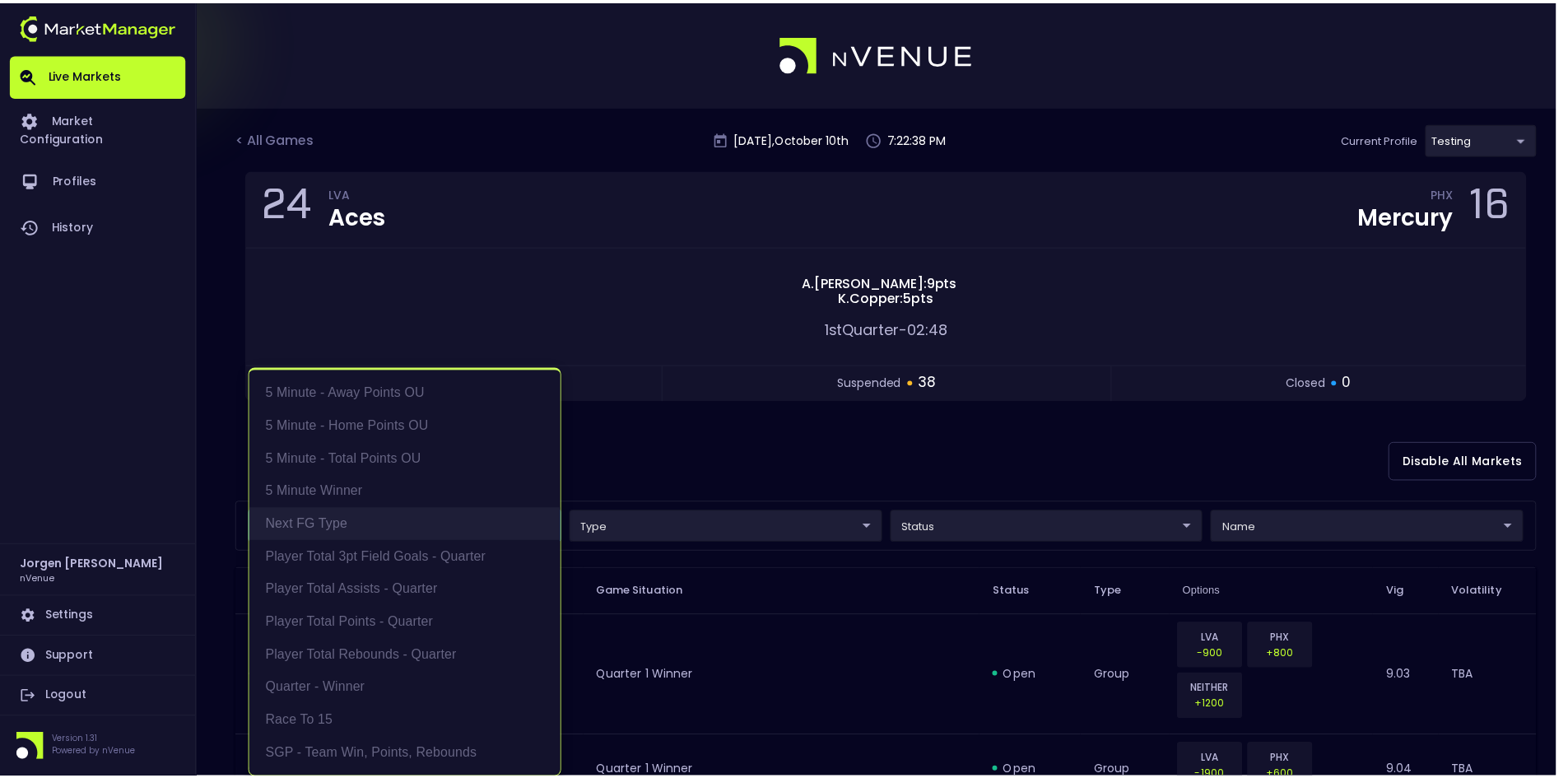
scroll to position [4, 0]
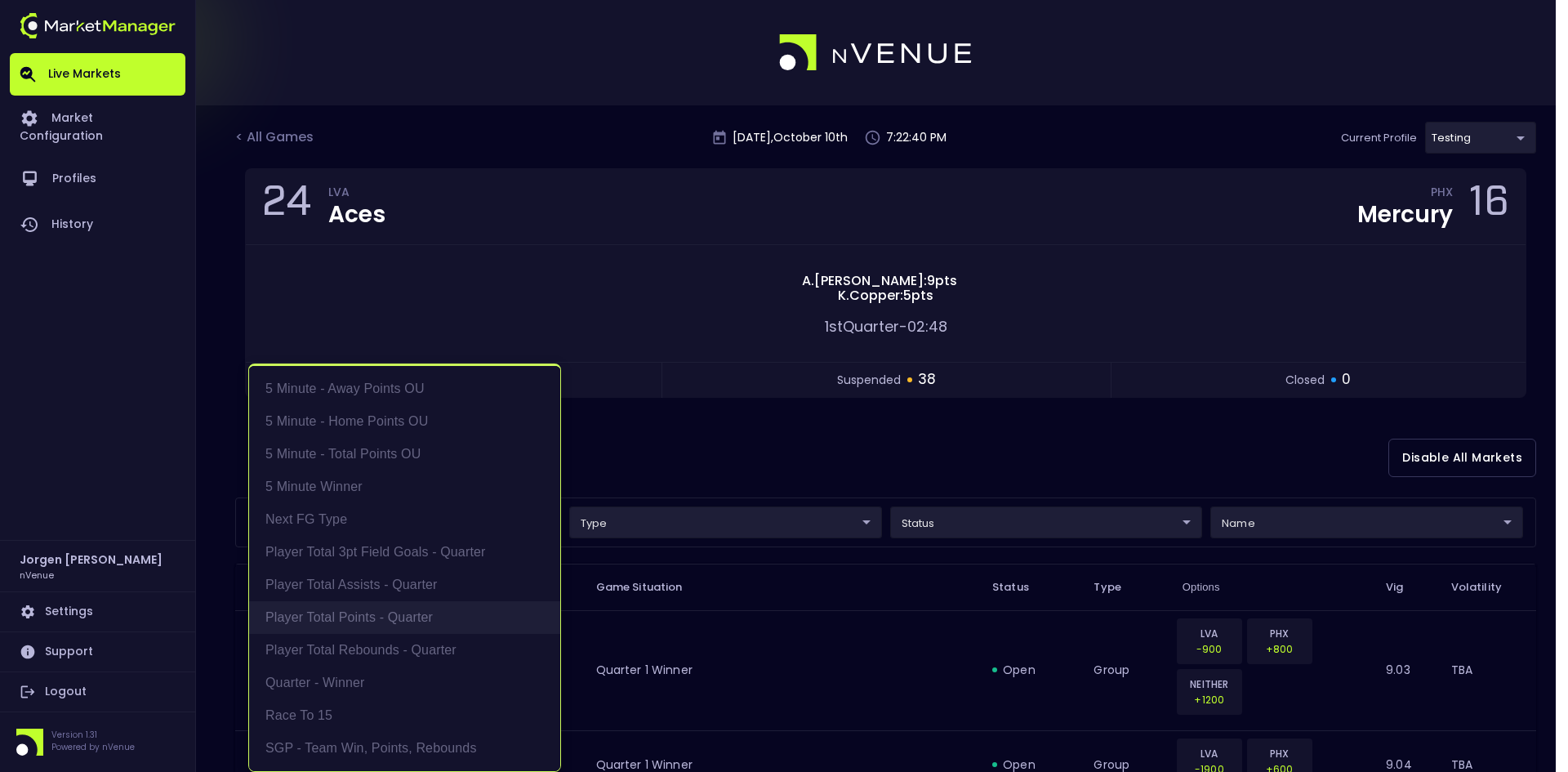
click at [371, 607] on li "Player Total Points - Quarter" at bounding box center [404, 617] width 312 height 32
type input "Player Total Points - Quarter"
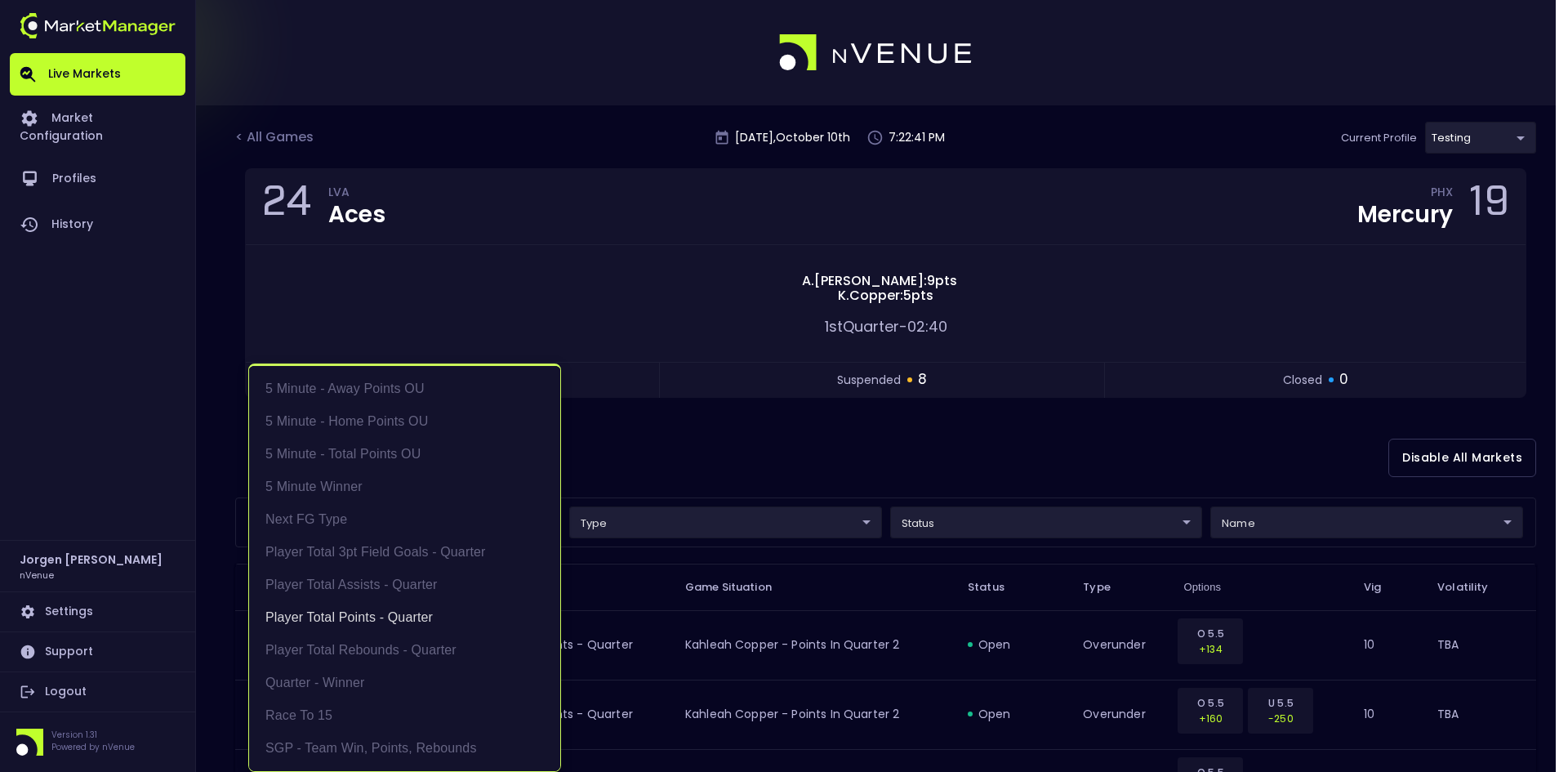
click at [790, 454] on div at bounding box center [784, 386] width 1568 height 772
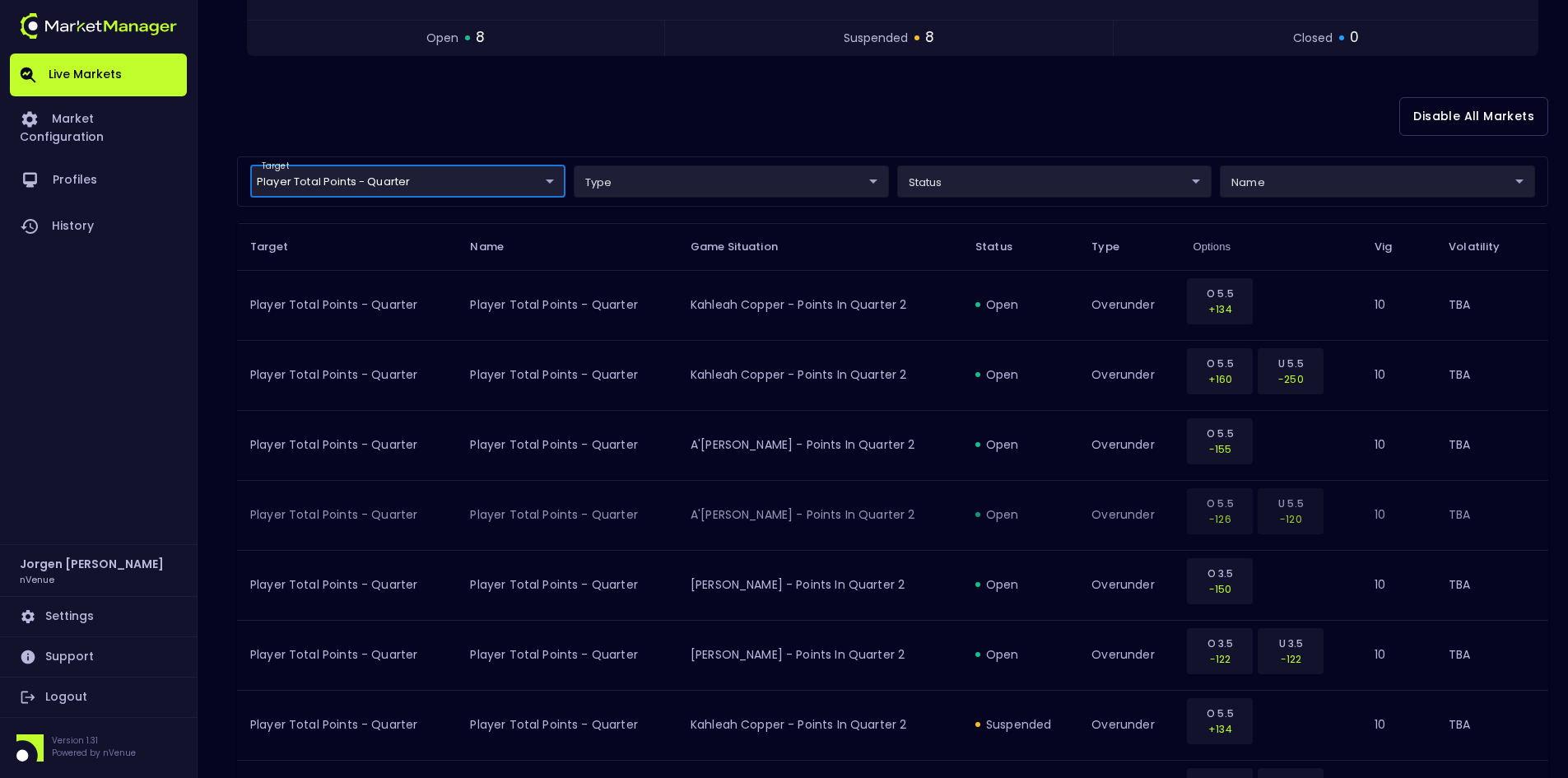
scroll to position [329, 0]
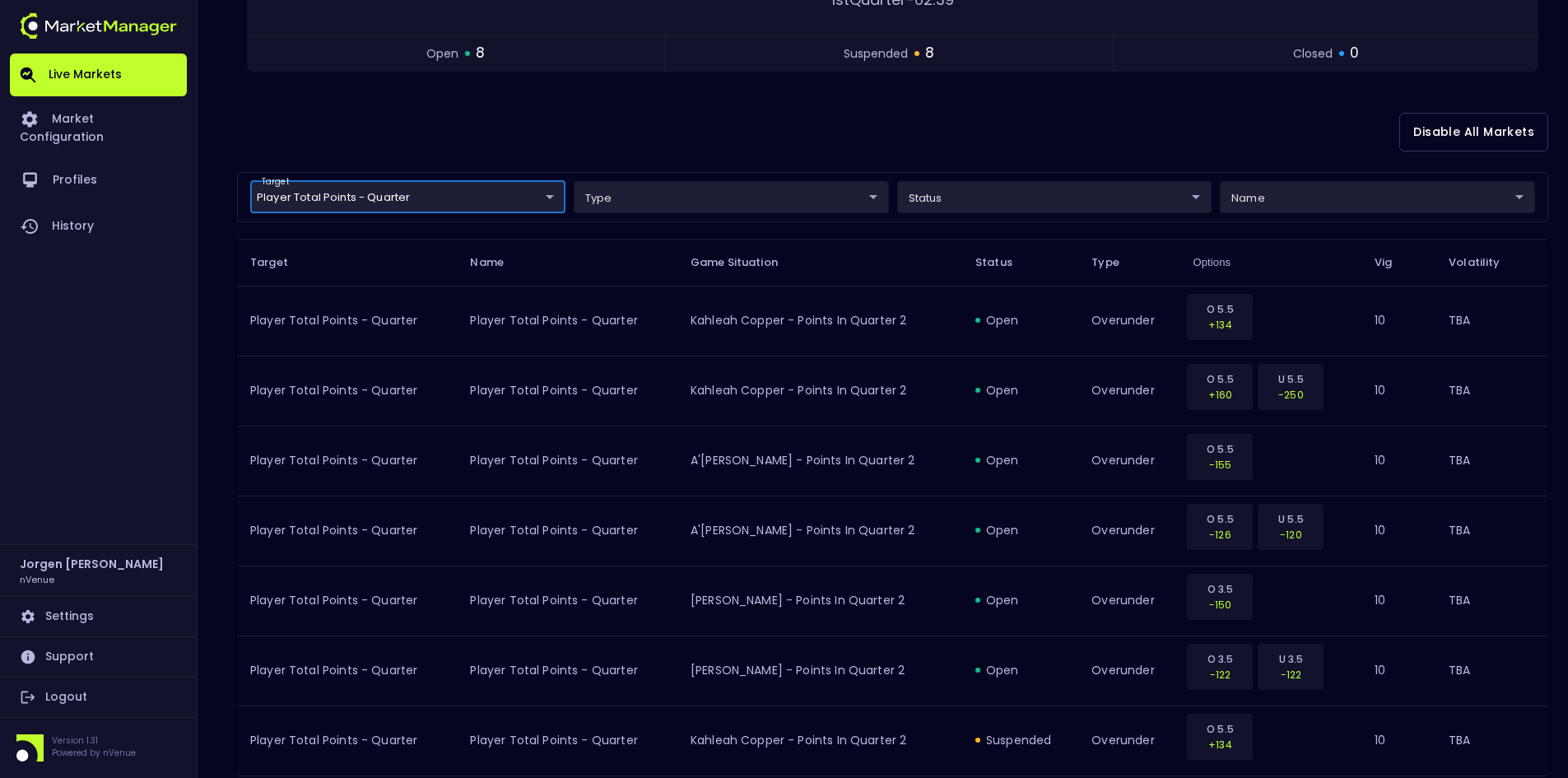
click at [471, 191] on body "Live Markets Market Configuration Profiles History [PERSON_NAME] nVenue Setting…" at bounding box center [784, 580] width 1568 height 1818
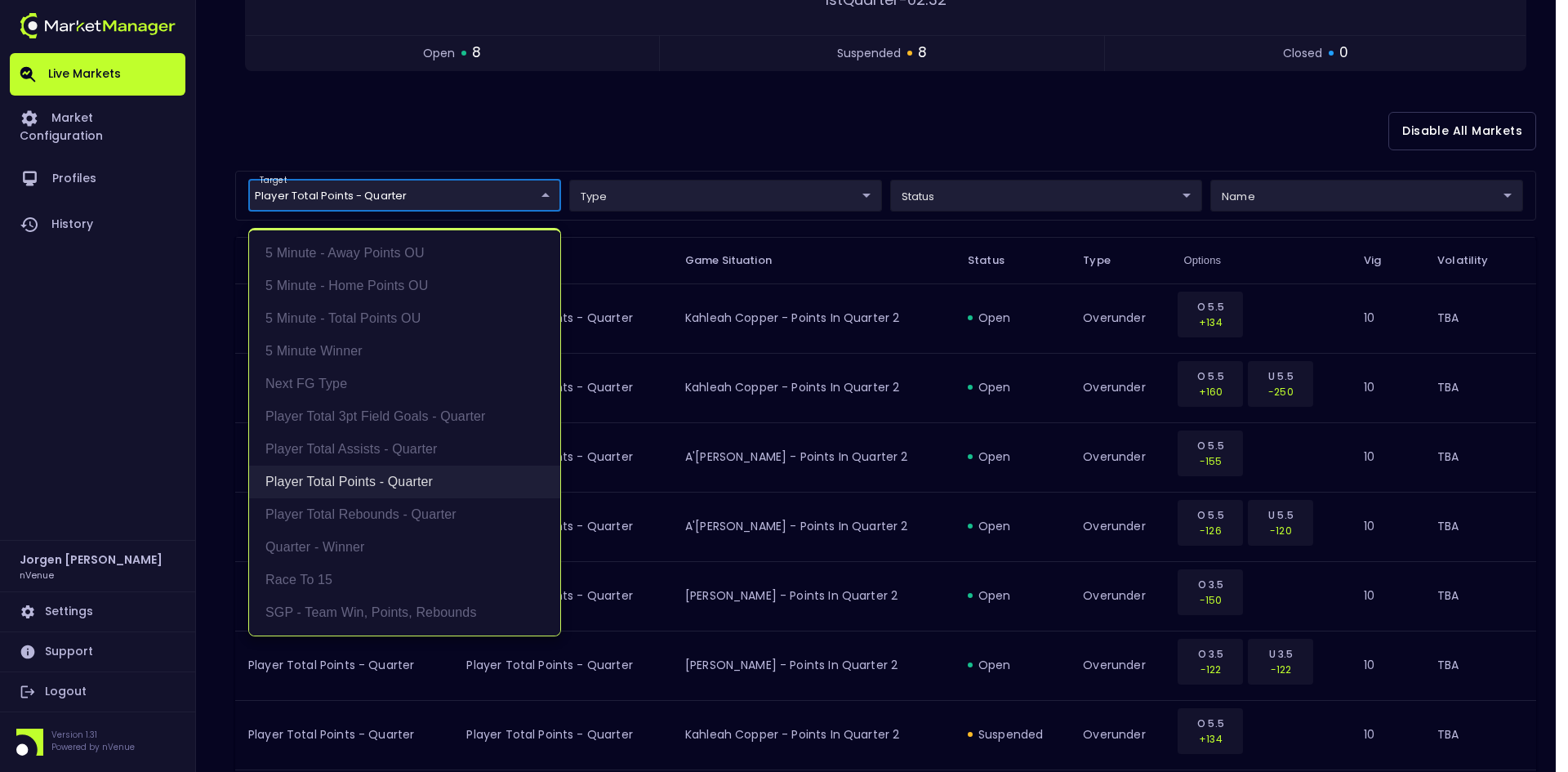
click at [364, 473] on li "Player Total Points - Quarter" at bounding box center [404, 482] width 312 height 32
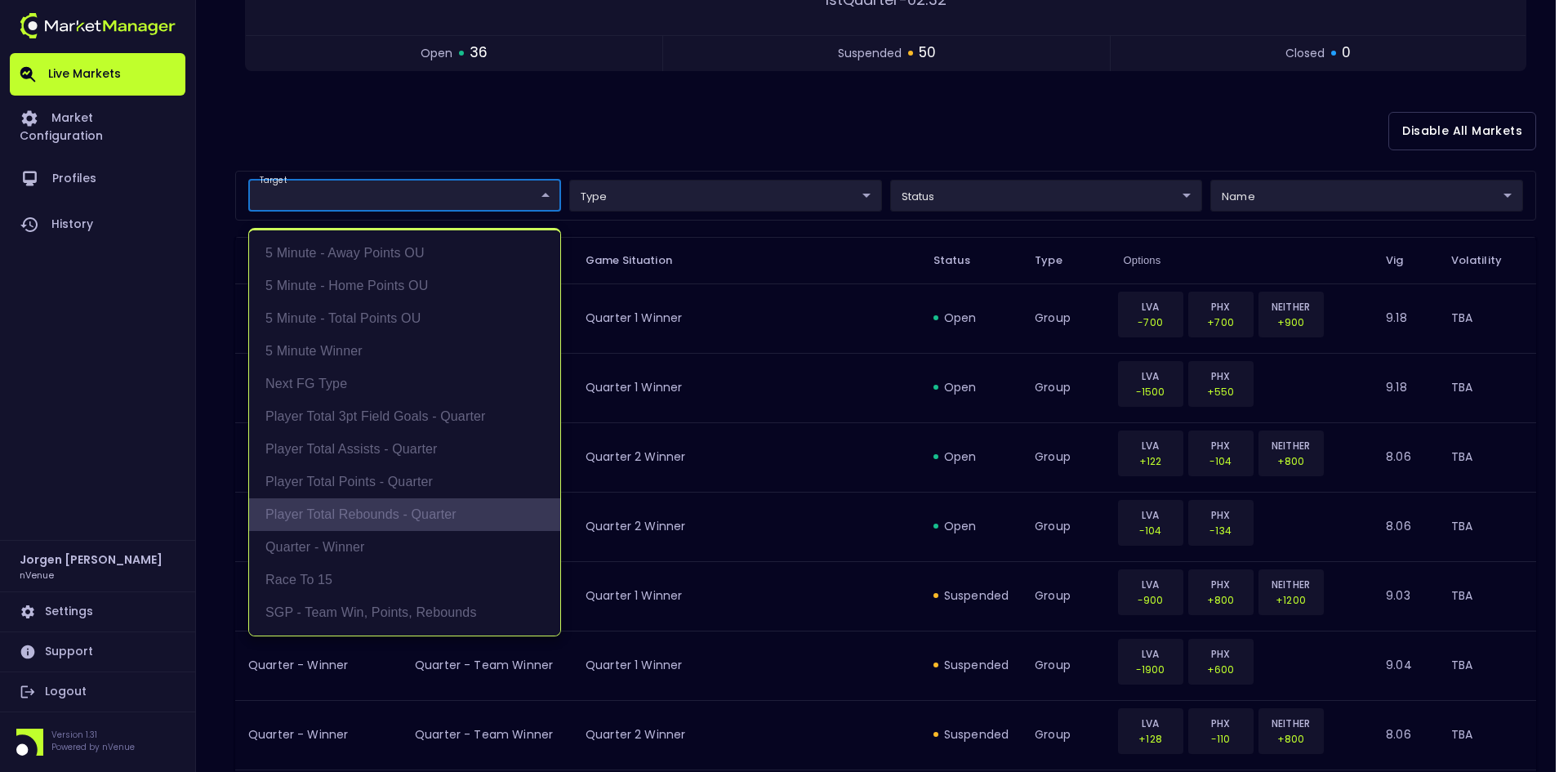
click at [360, 510] on li "Player Total Rebounds - Quarter" at bounding box center [404, 514] width 312 height 32
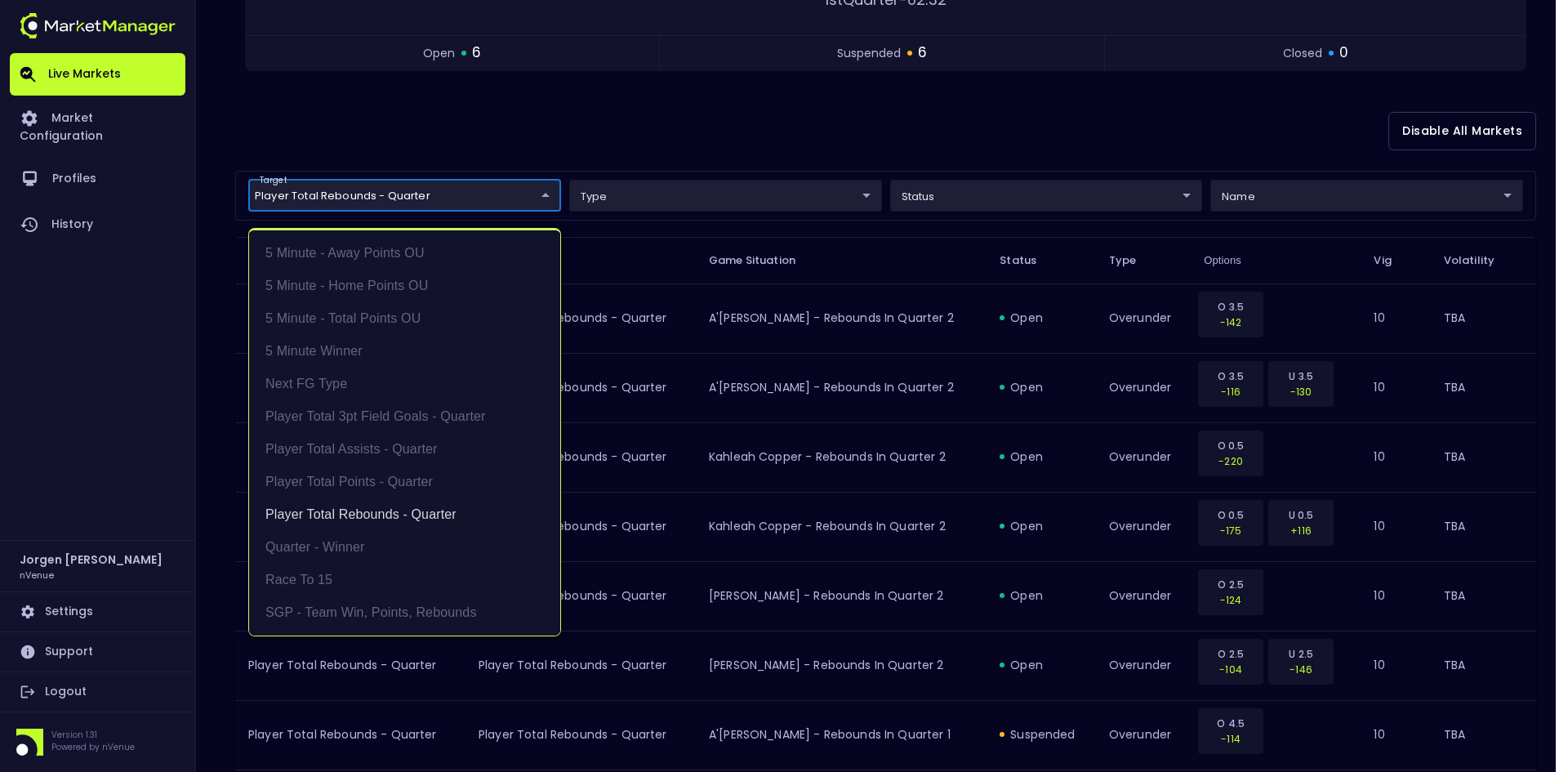
click at [805, 123] on div at bounding box center [784, 386] width 1568 height 772
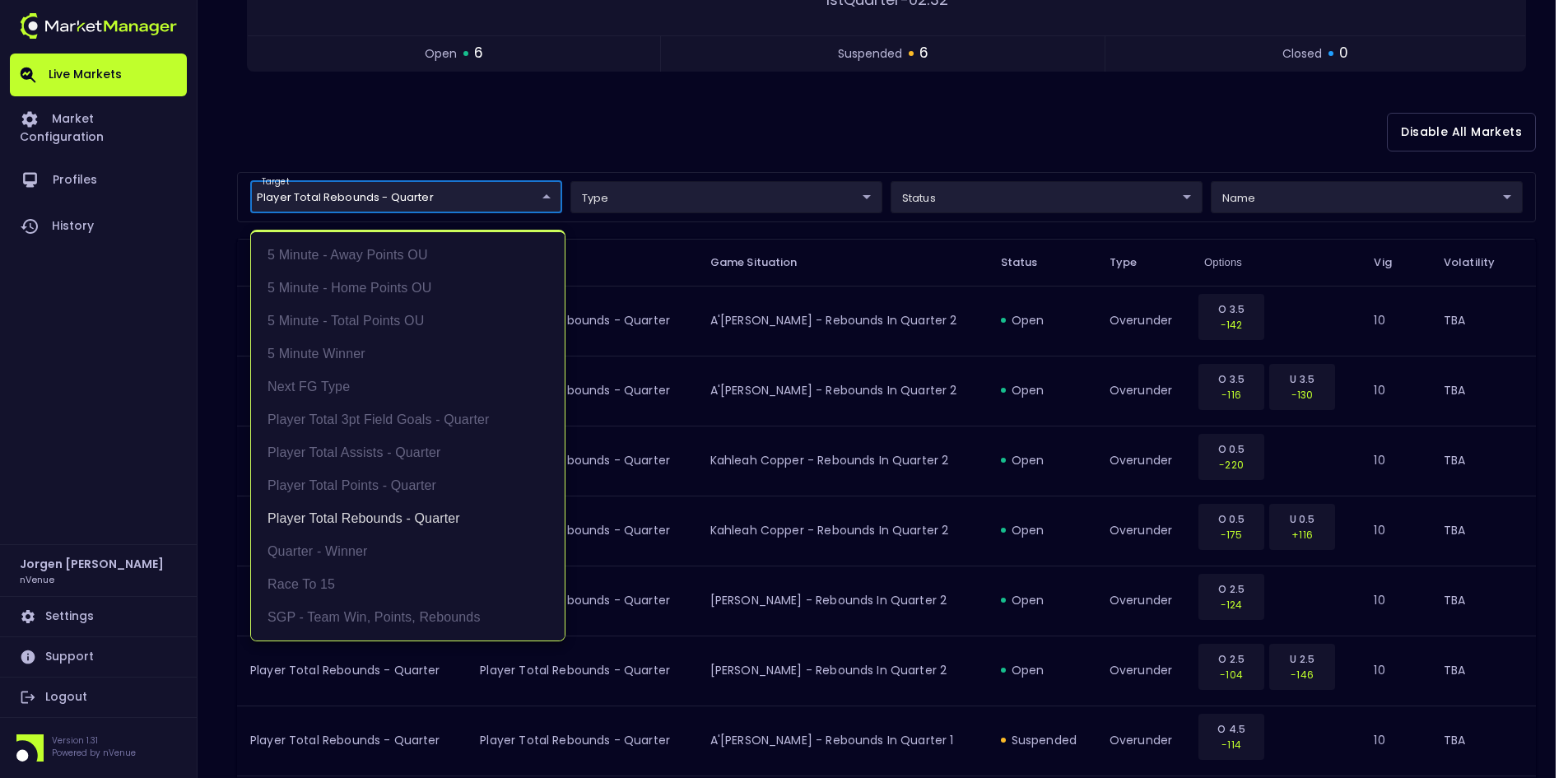
click at [484, 188] on body "Live Markets Market Configuration Profiles History [PERSON_NAME] nVenue Setting…" at bounding box center [784, 440] width 1568 height 1537
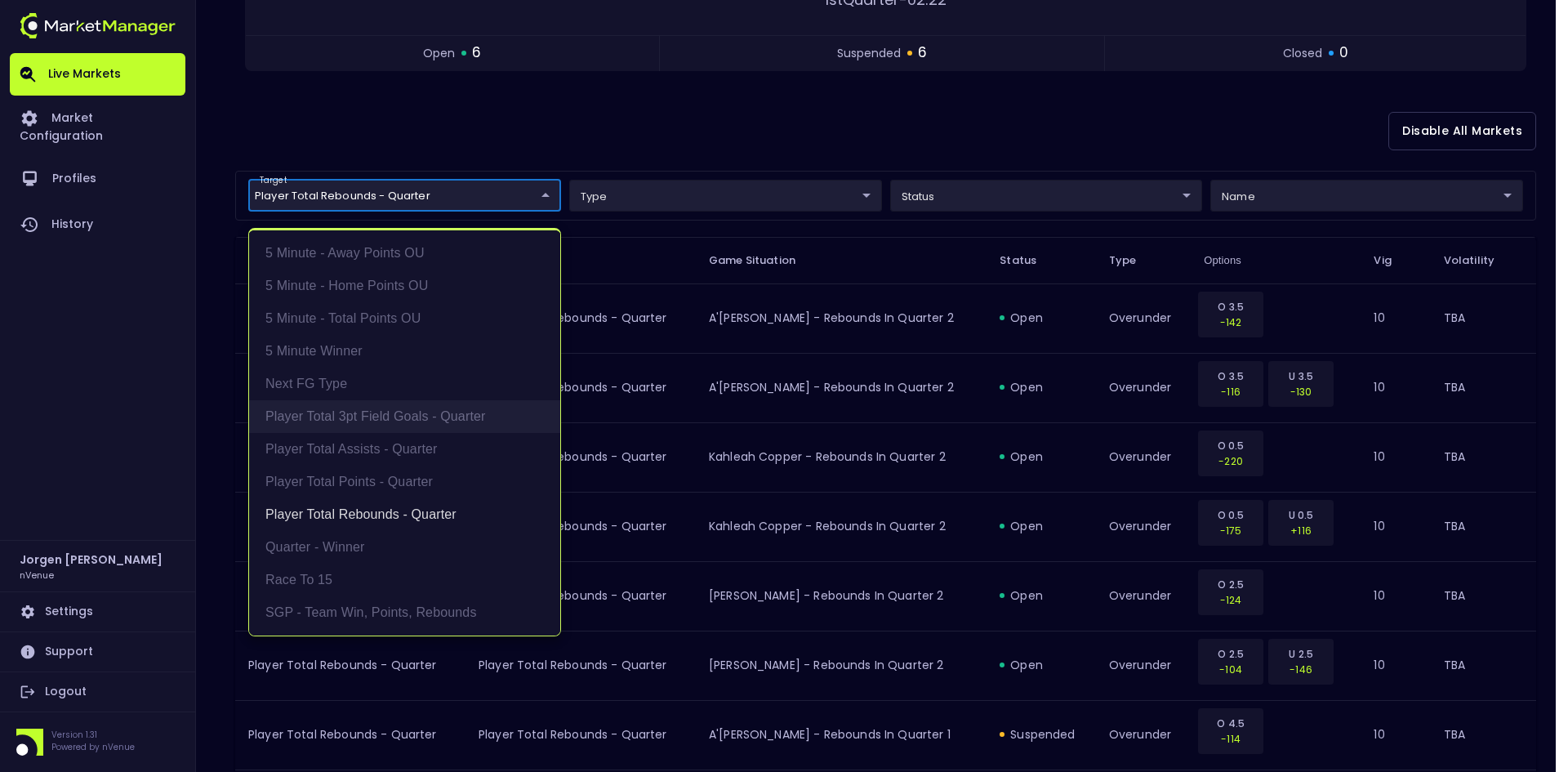
click at [396, 420] on li "Player Total 3pt Field Goals - Quarter" at bounding box center [404, 416] width 312 height 32
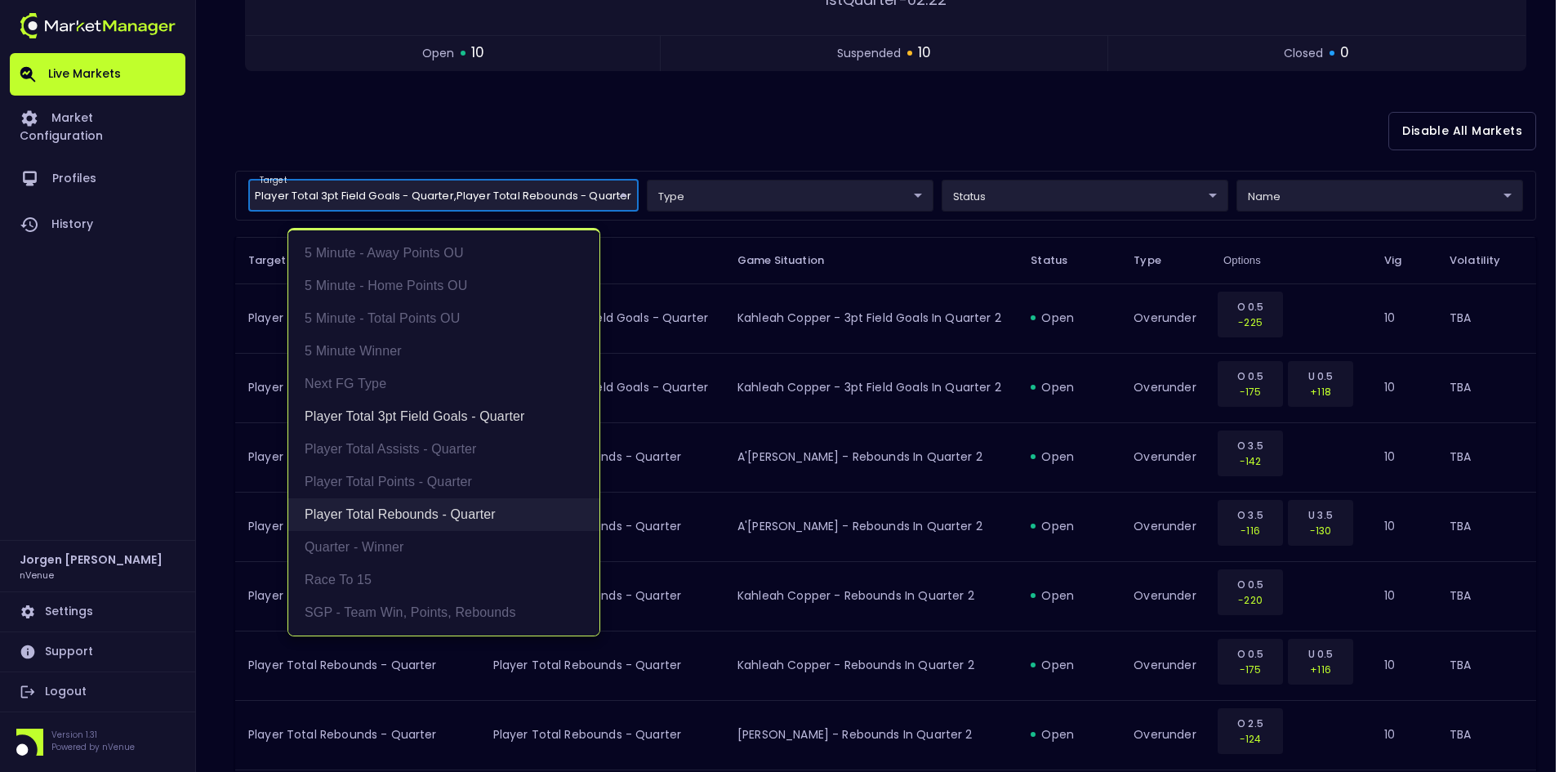
click at [395, 524] on li "Player Total Rebounds - Quarter" at bounding box center [444, 514] width 312 height 32
type input "Player Total 3pt Field Goals - Quarter"
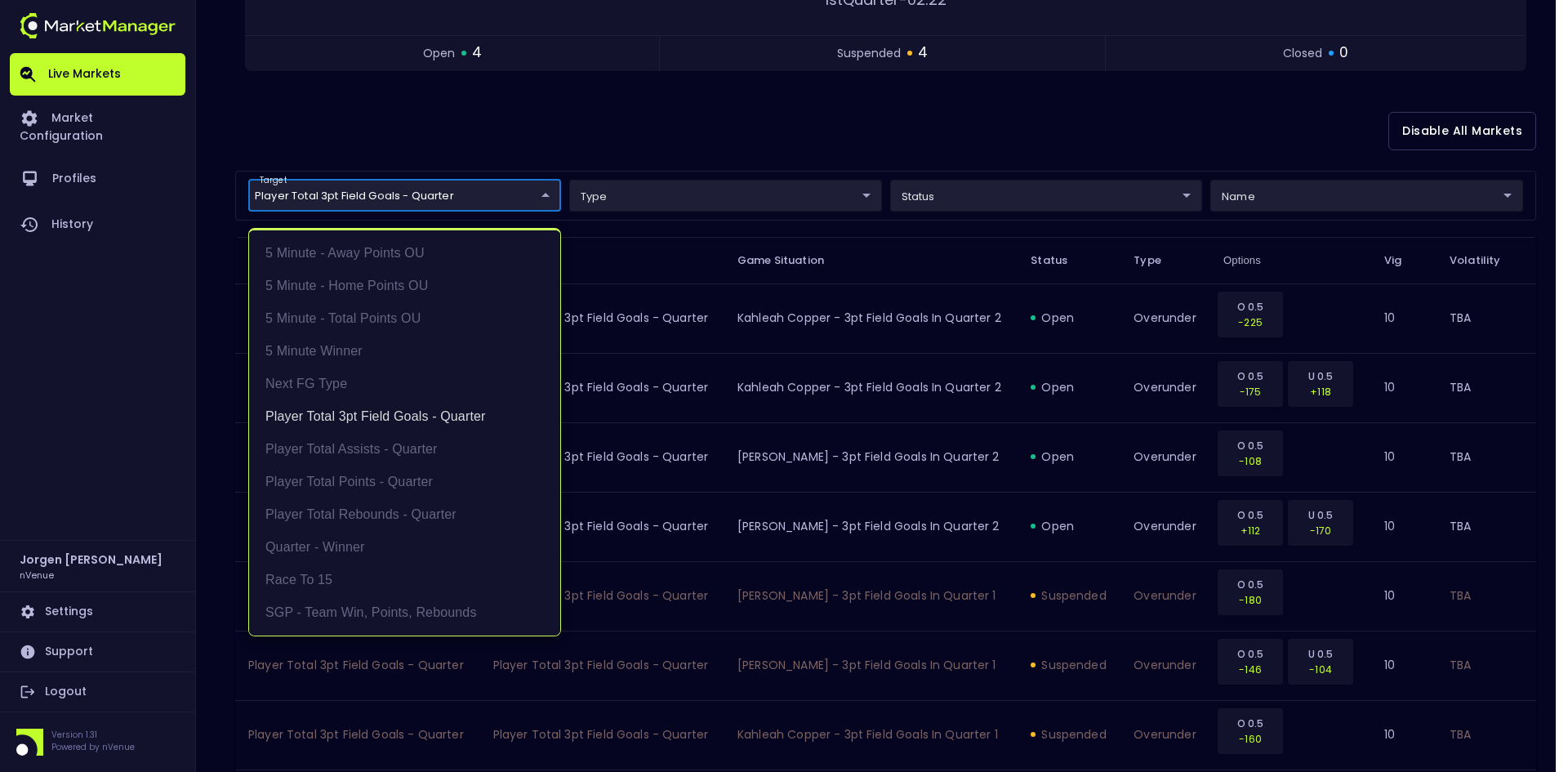
click at [789, 106] on div at bounding box center [784, 386] width 1568 height 772
